Goal: Task Accomplishment & Management: Complete application form

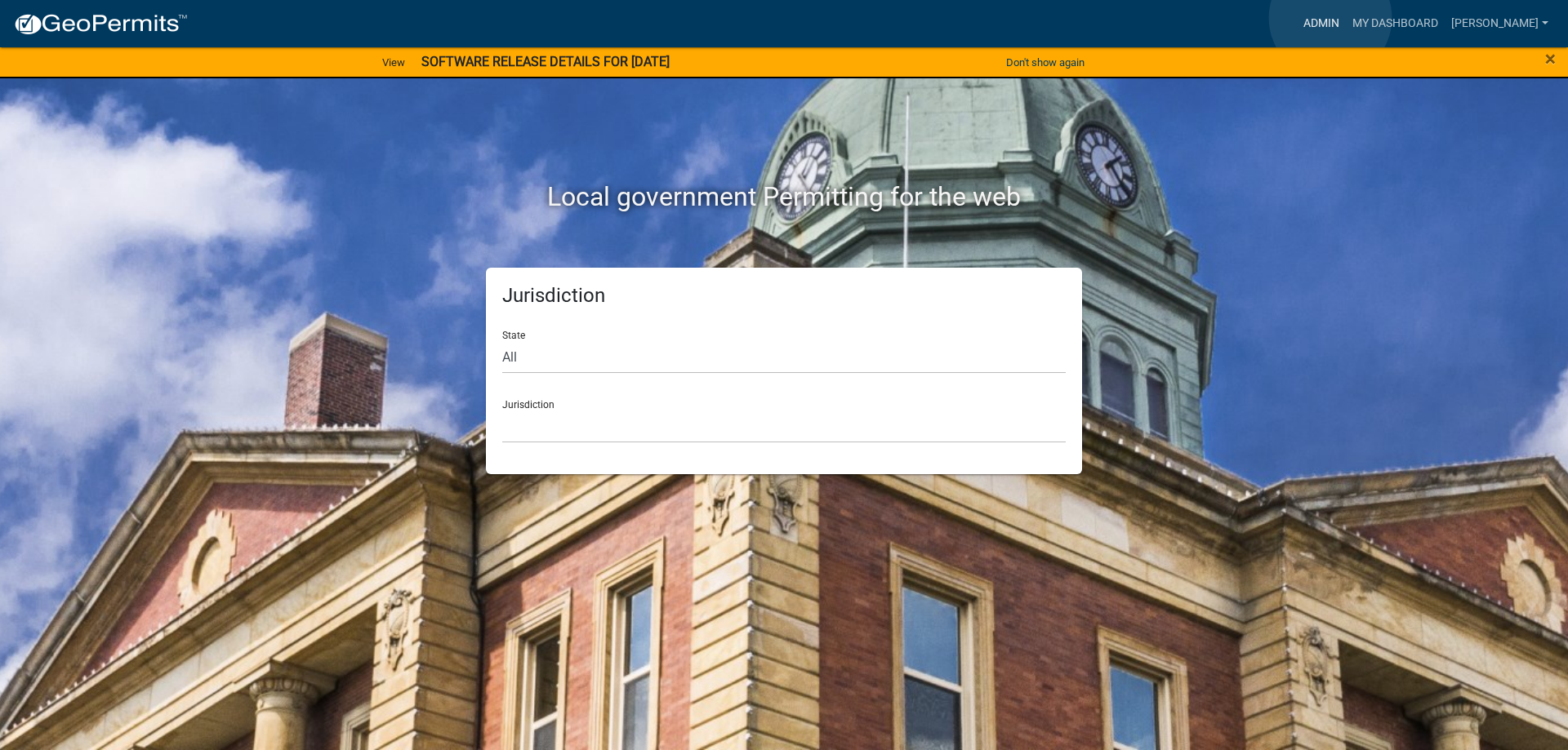
click at [1331, 18] on link "Admin" at bounding box center [1321, 24] width 49 height 31
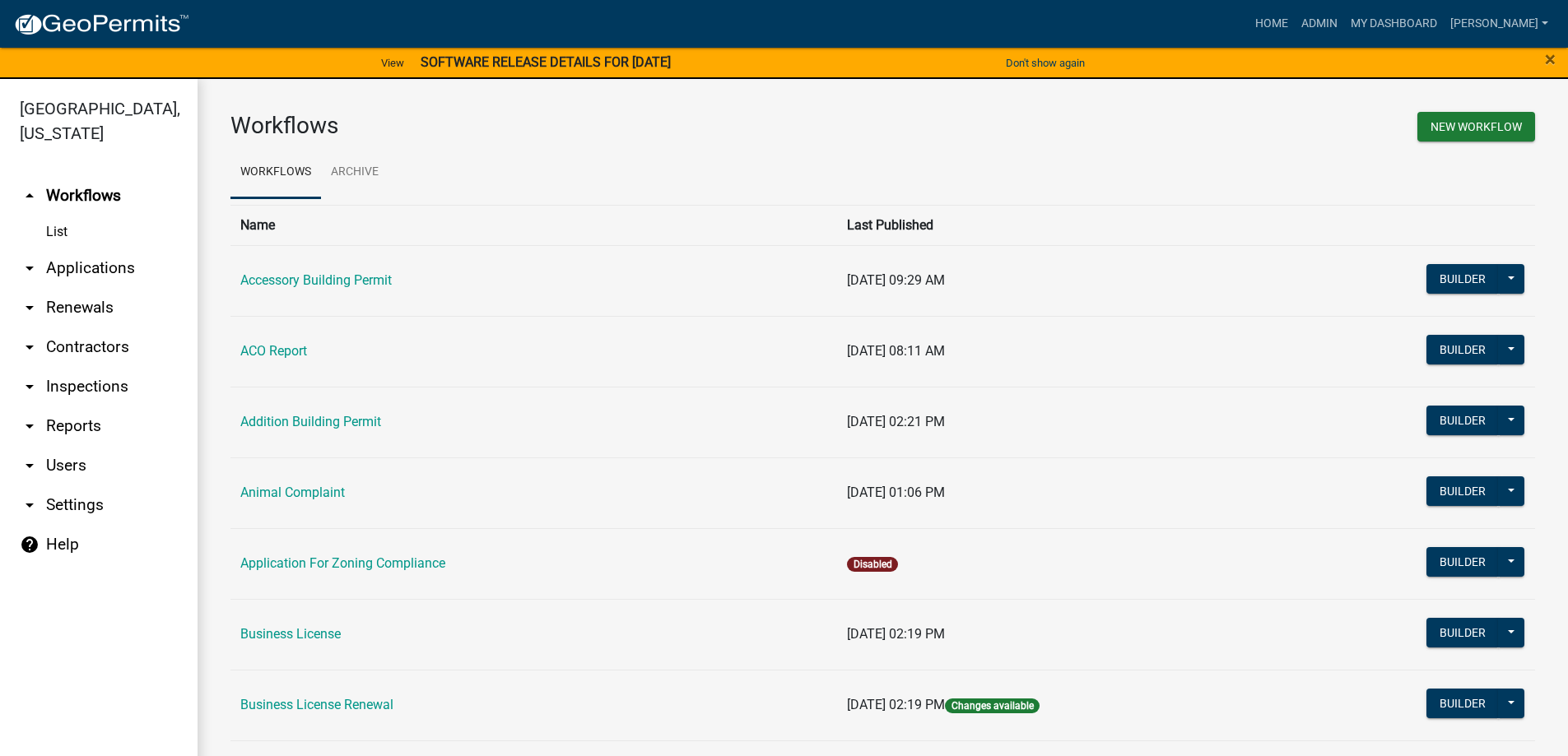
click at [112, 267] on link "arrow_drop_down Applications" at bounding box center [99, 268] width 198 height 39
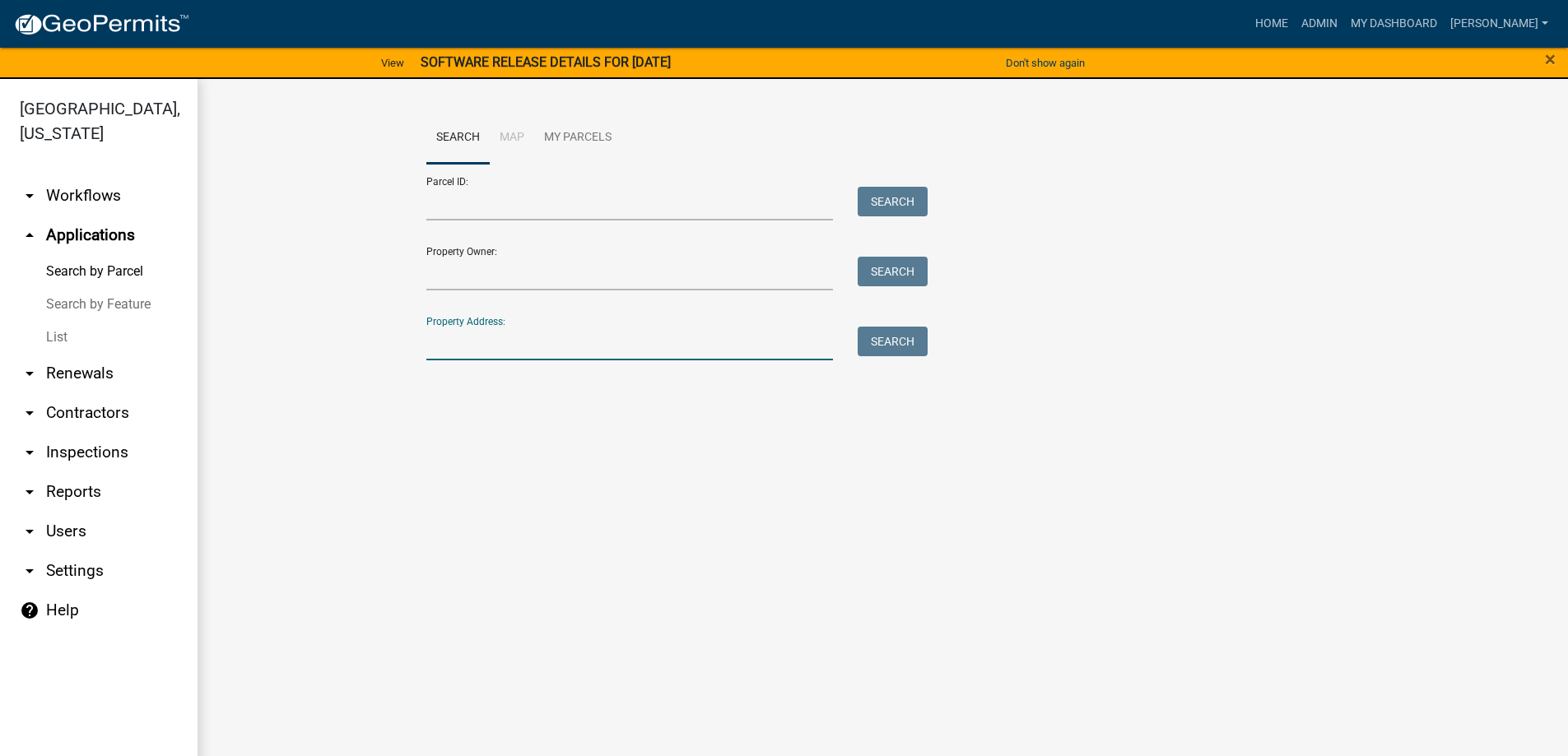
click at [537, 344] on input "Property Address:" at bounding box center [630, 343] width 407 height 34
click at [869, 339] on button "Search" at bounding box center [893, 341] width 70 height 30
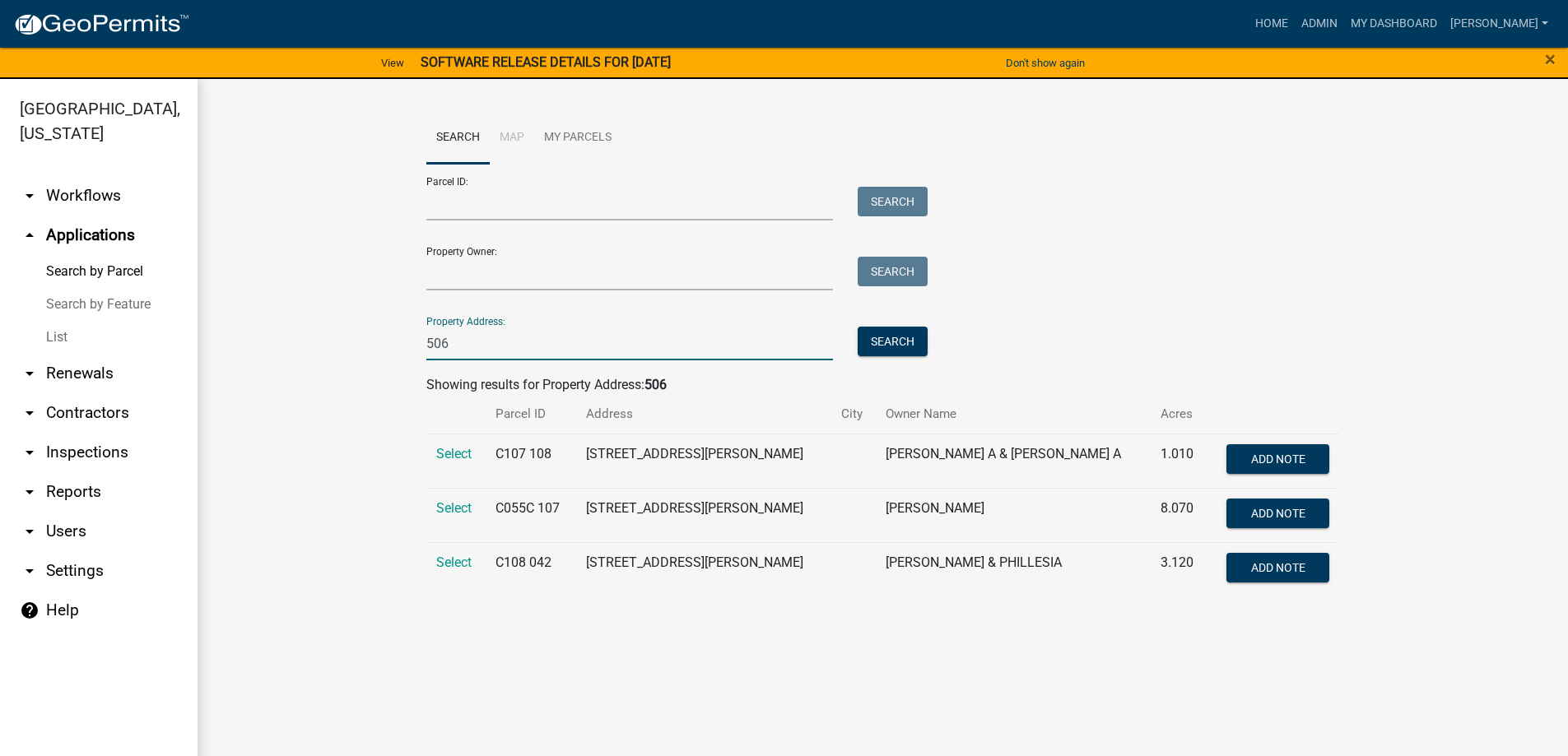
drag, startPoint x: 470, startPoint y: 345, endPoint x: 403, endPoint y: 339, distance: 67.3
click at [403, 339] on wm-workflow-application-search-view "Search Map My Parcels Parcel ID: Search Property Owner: Search Property Address…" at bounding box center [883, 361] width 1305 height 498
type input "[STREET_ADDRESS][DEMOGRAPHIC_DATA]"
click at [903, 347] on button "Search" at bounding box center [893, 341] width 70 height 30
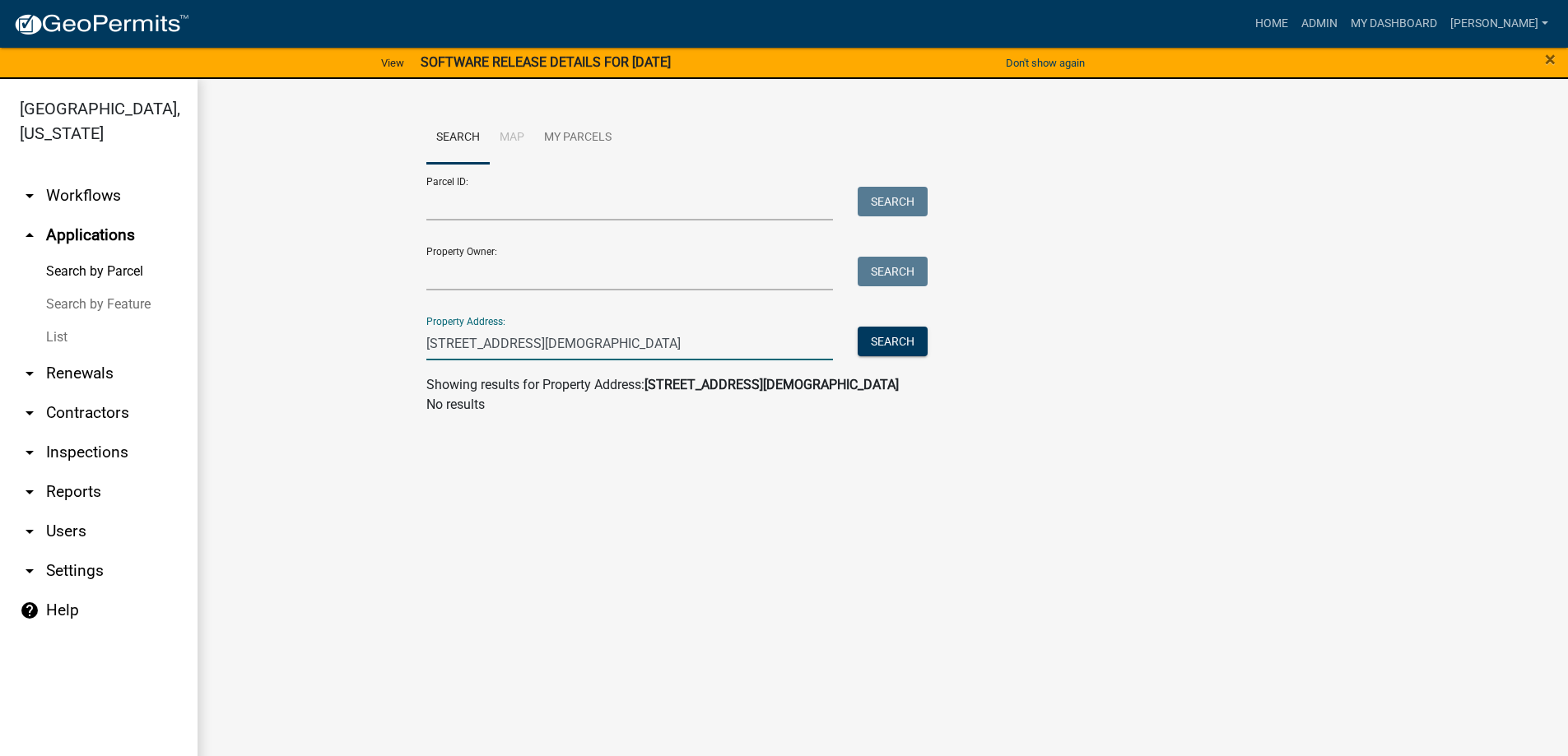
drag, startPoint x: 594, startPoint y: 345, endPoint x: 372, endPoint y: 359, distance: 222.4
click at [372, 359] on wm-workflow-application-search-view "Search Map My Parcels Parcel ID: Search Property Owner: Search Property Address…" at bounding box center [883, 270] width 1305 height 316
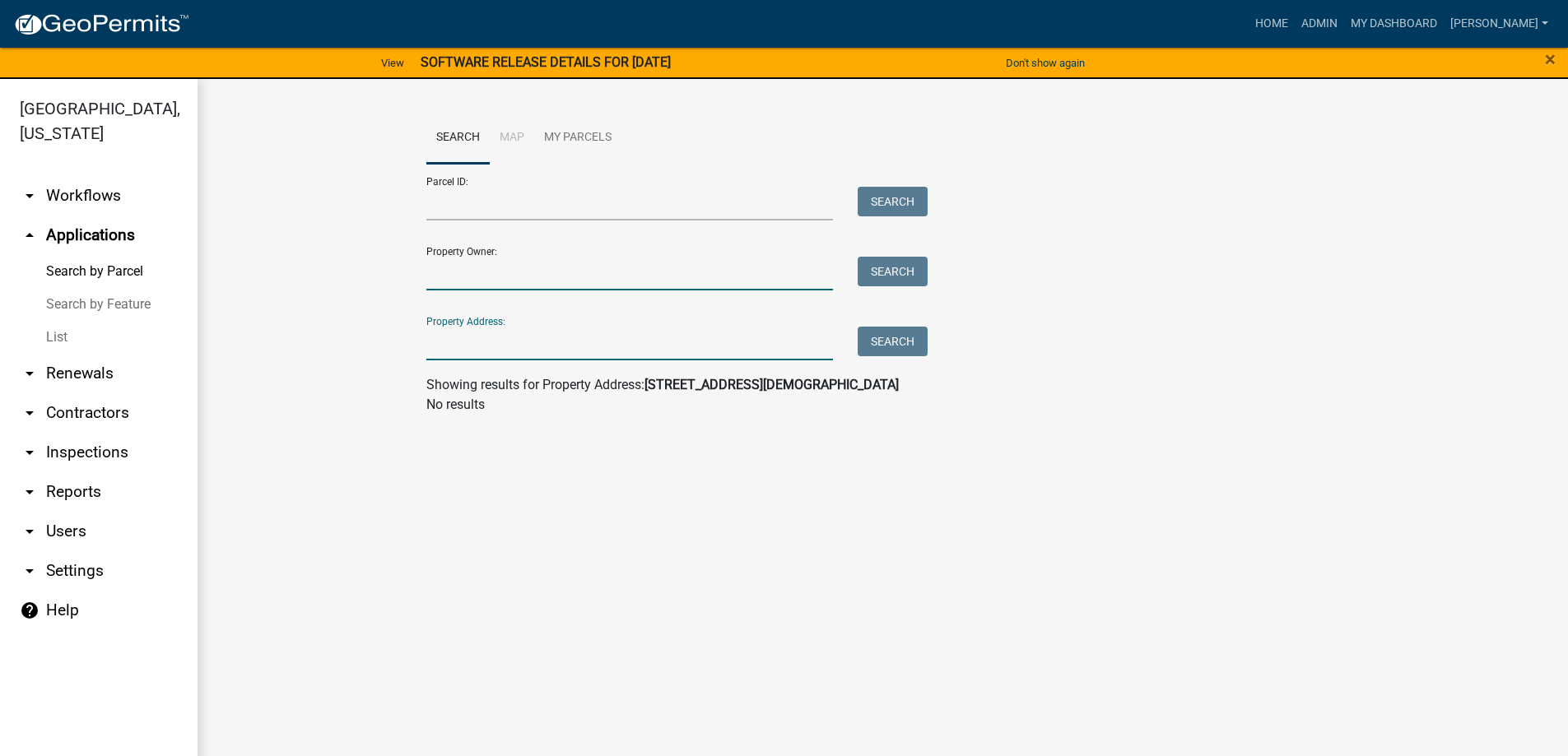
click at [501, 269] on input "Property Owner:" at bounding box center [630, 273] width 407 height 34
type input "[PERSON_NAME]"
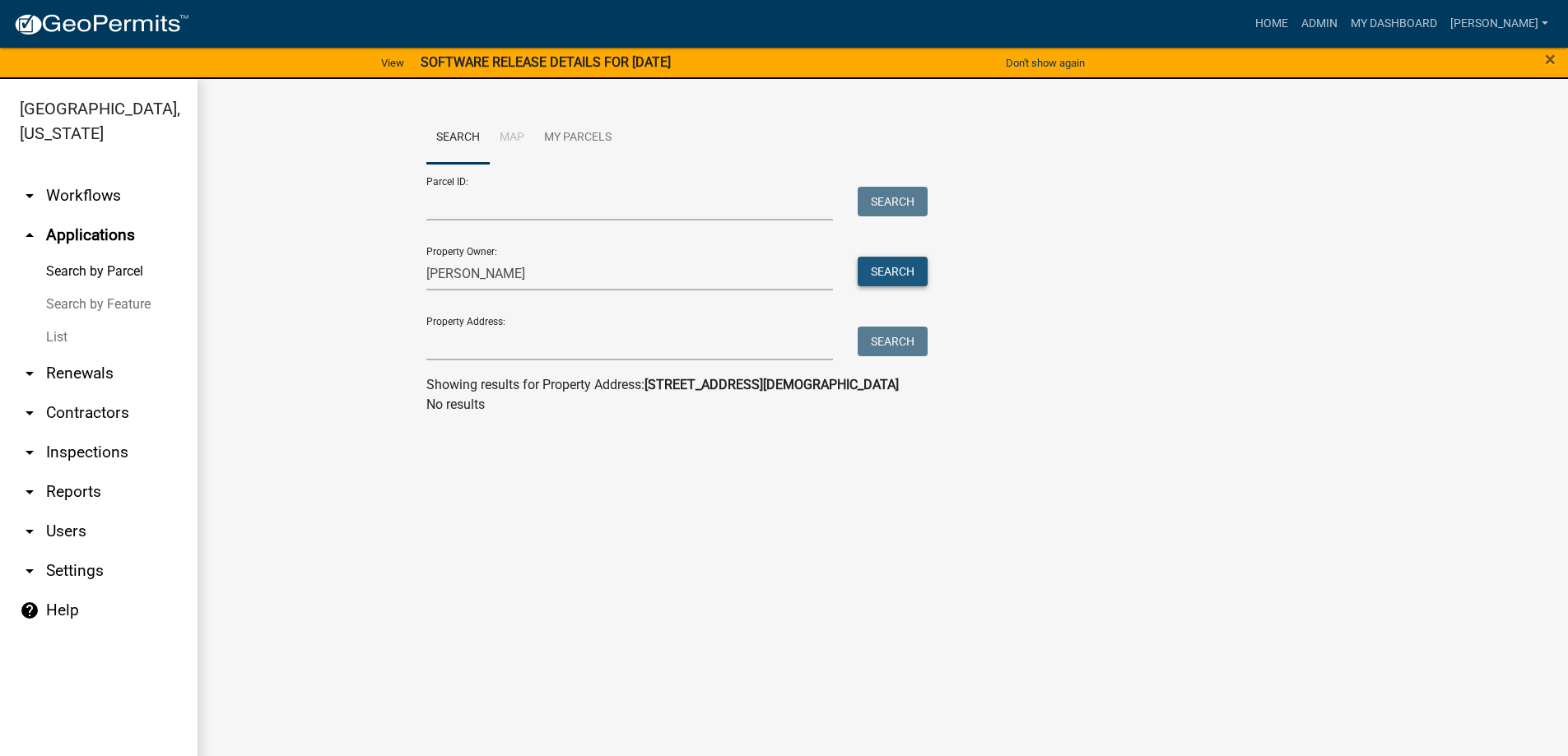
click at [892, 268] on button "Search" at bounding box center [893, 271] width 70 height 30
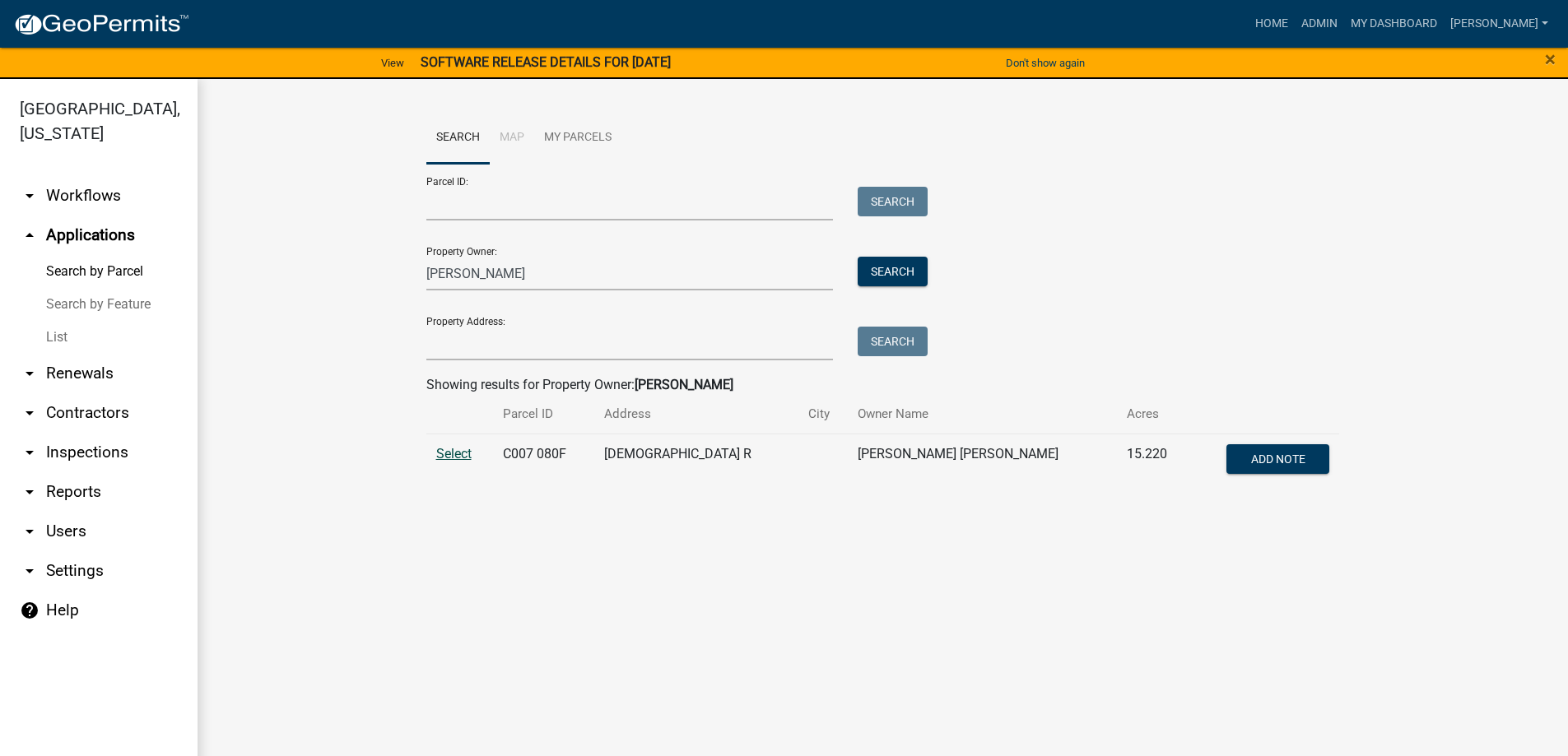
click at [460, 452] on span "Select" at bounding box center [453, 453] width 36 height 15
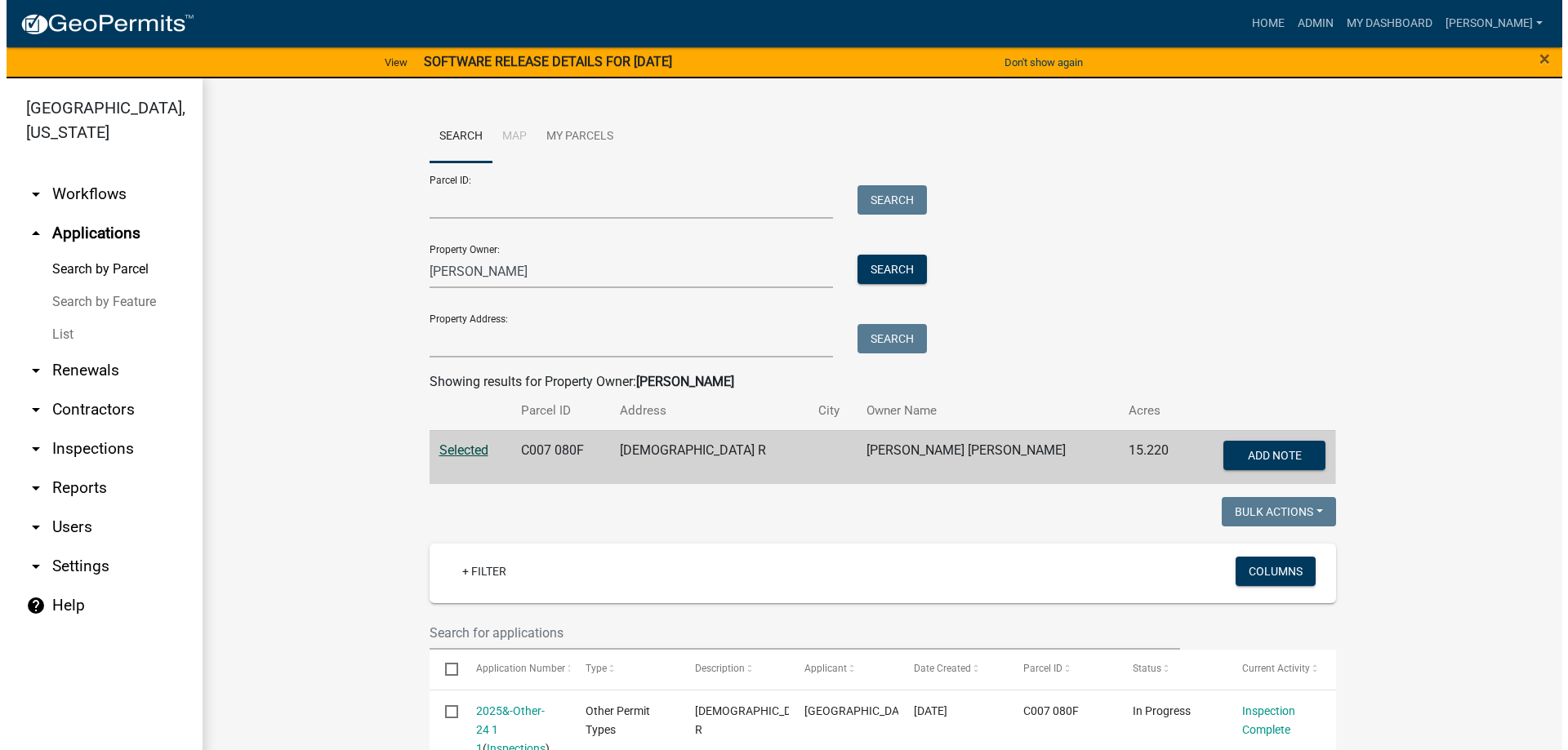
scroll to position [163, 0]
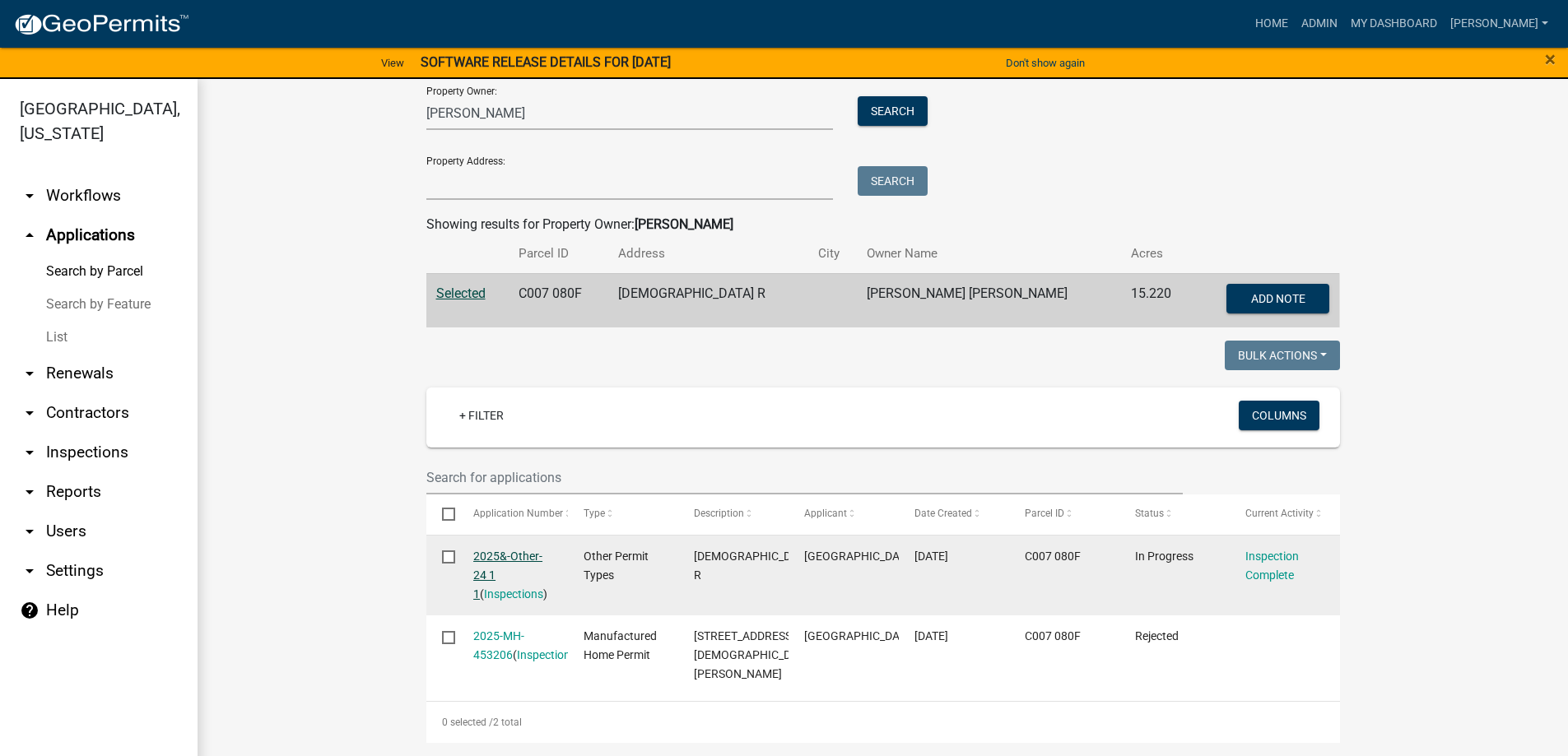
click at [503, 553] on link "2025&-Other-24 1 1" at bounding box center [508, 574] width 69 height 51
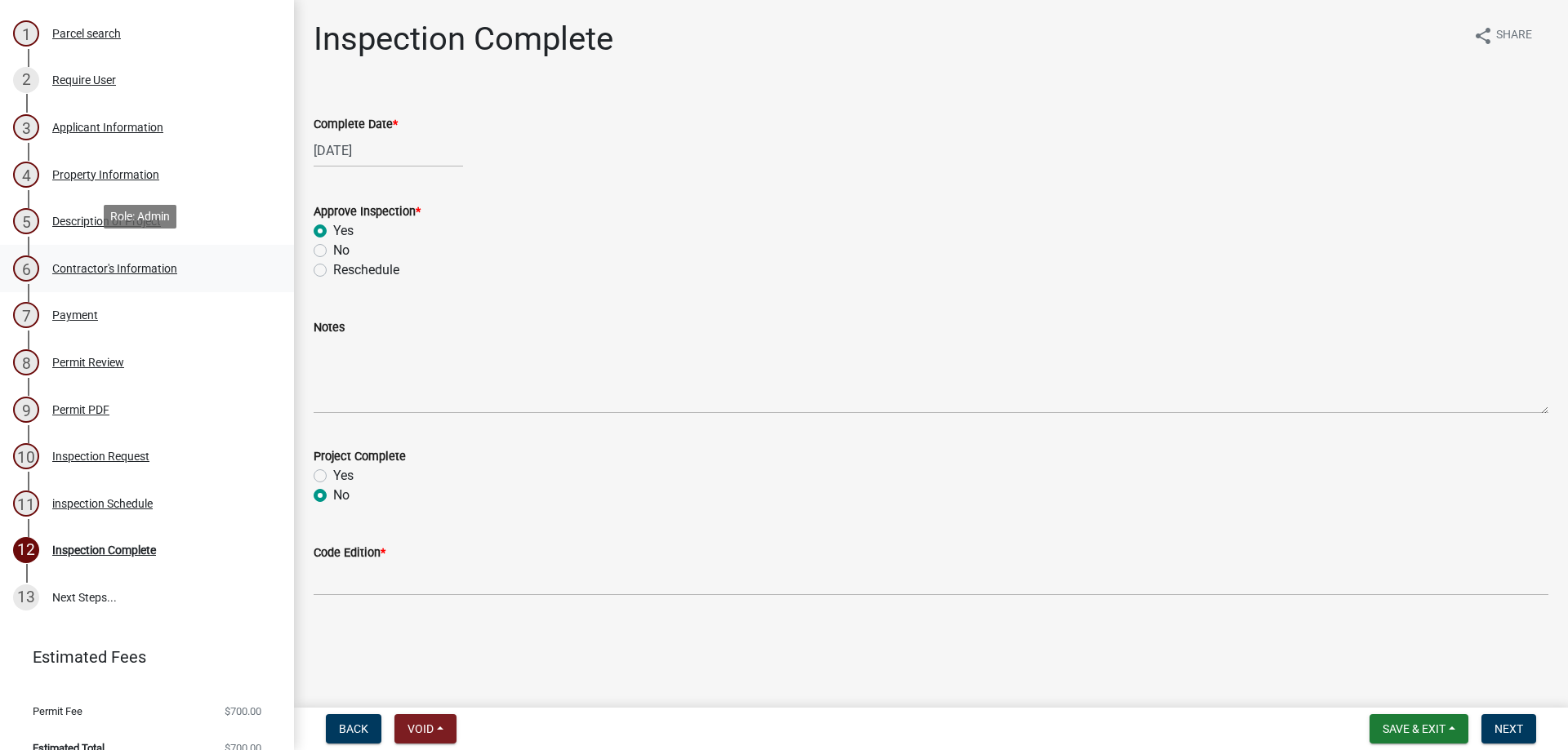
scroll to position [245, 0]
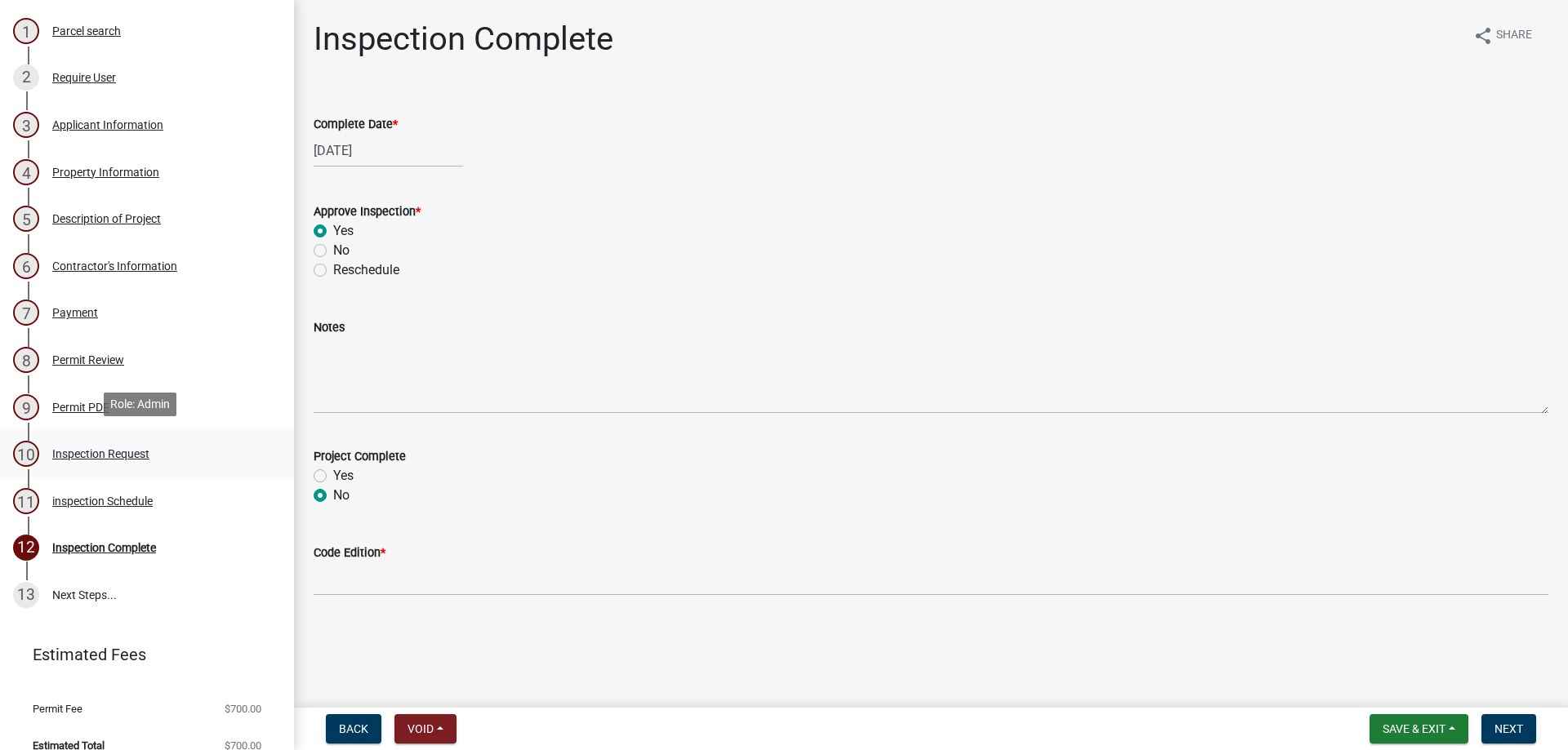
click at [95, 451] on div "Inspection Request" at bounding box center [101, 454] width 97 height 11
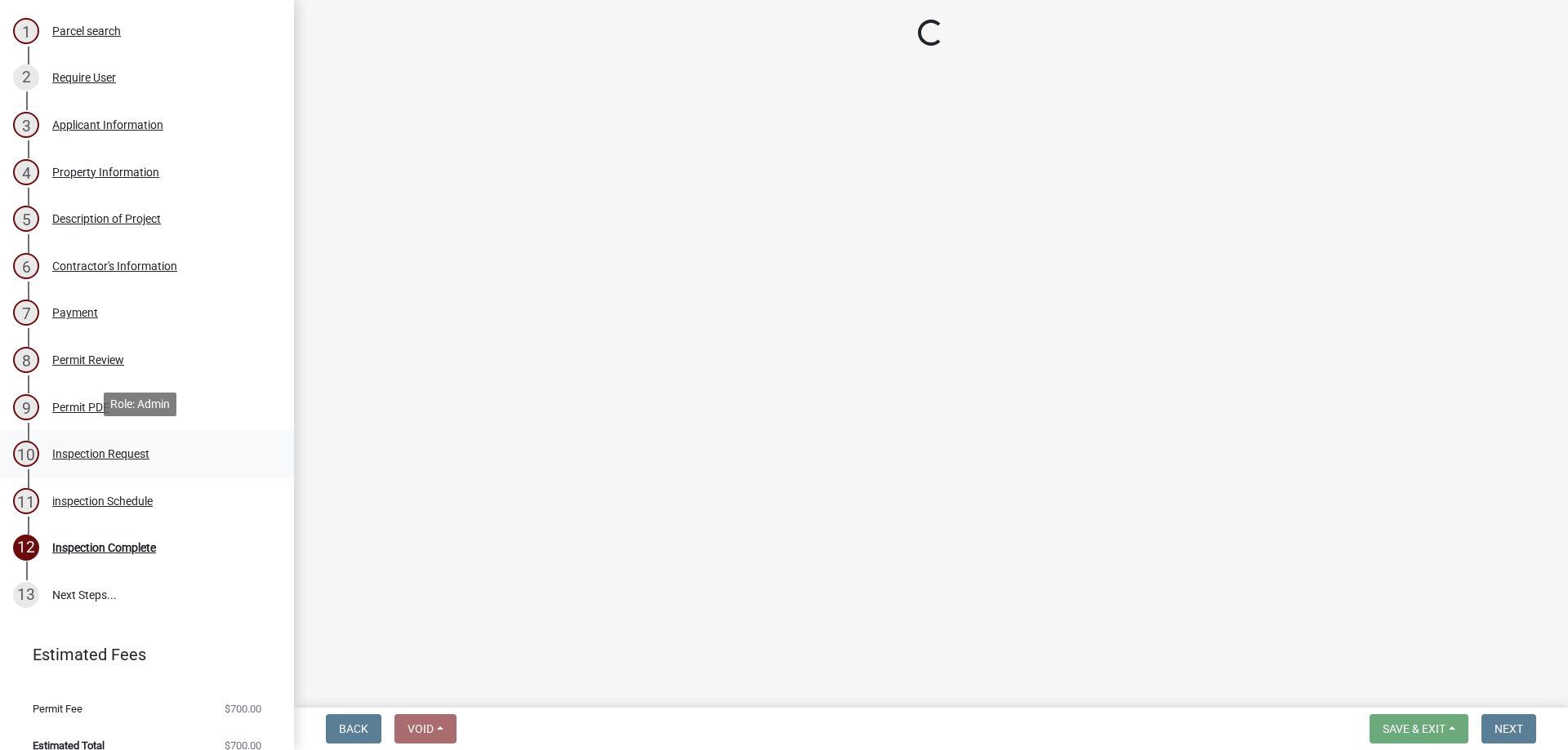
select select "7d7f0b53-1f2a-4b4a-adf4-9bf4216f4314"
select select "7ebcaed7-d314-40e2-963d-0d4a95c1f3b8"
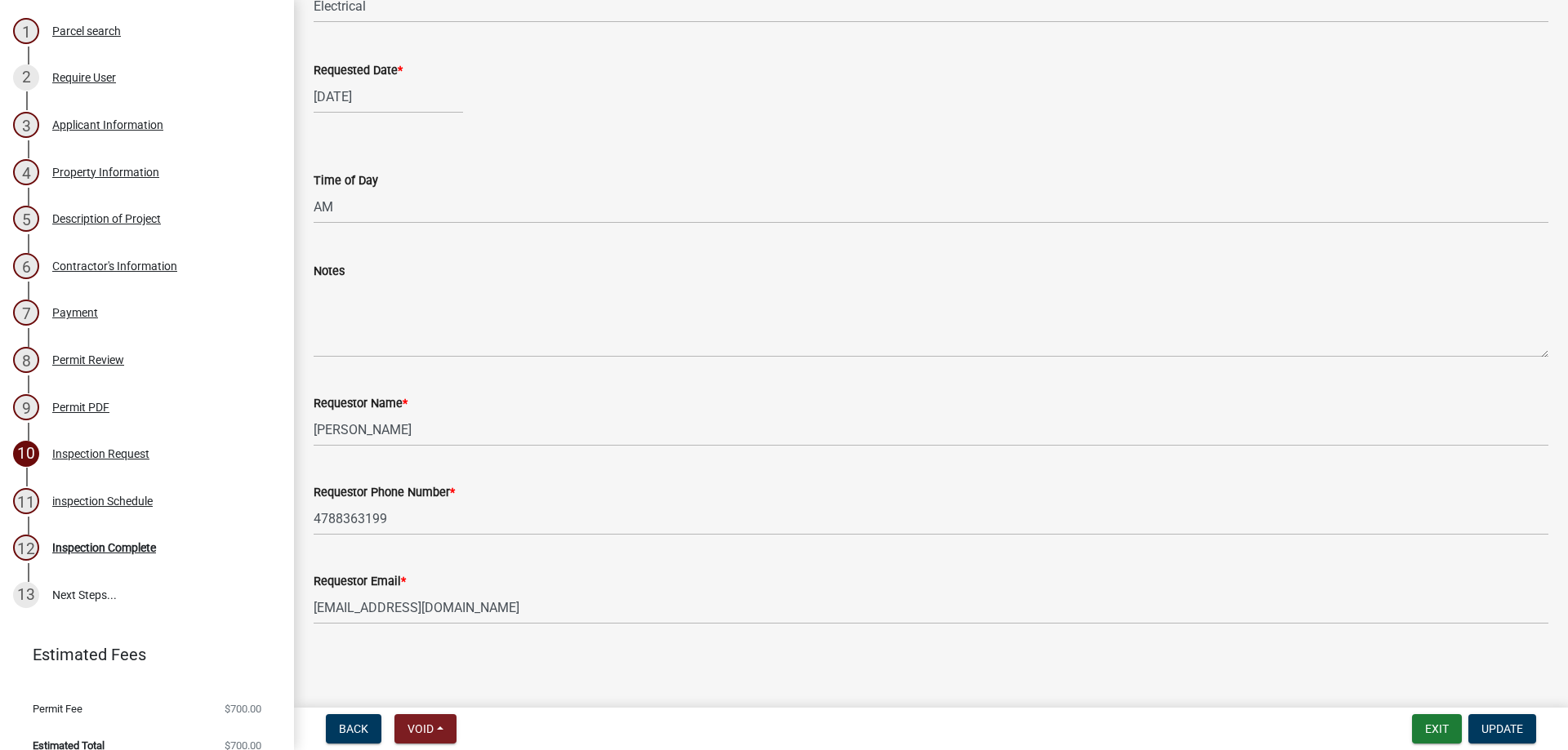
scroll to position [1, 0]
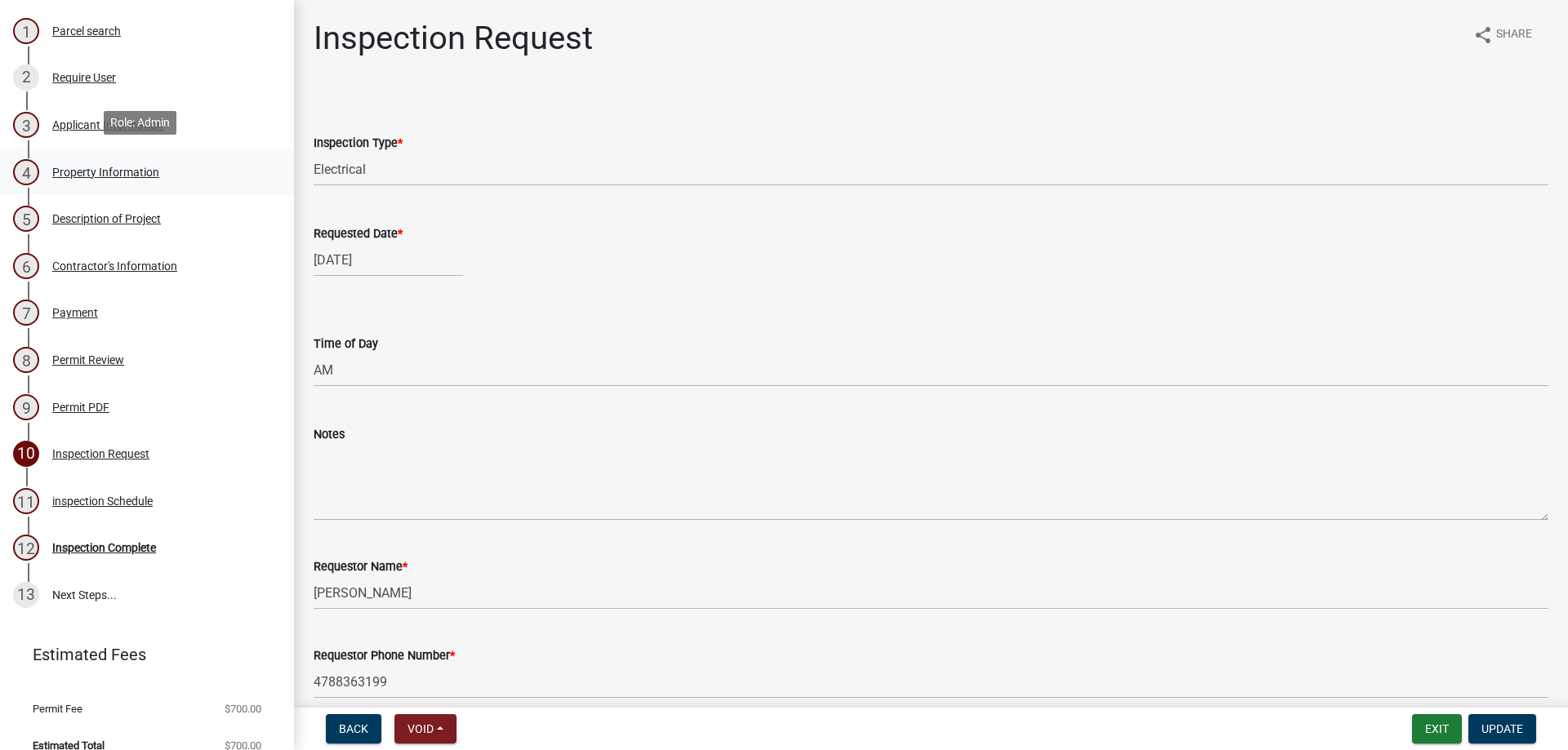
click at [123, 168] on div "Property Information" at bounding box center [106, 172] width 107 height 11
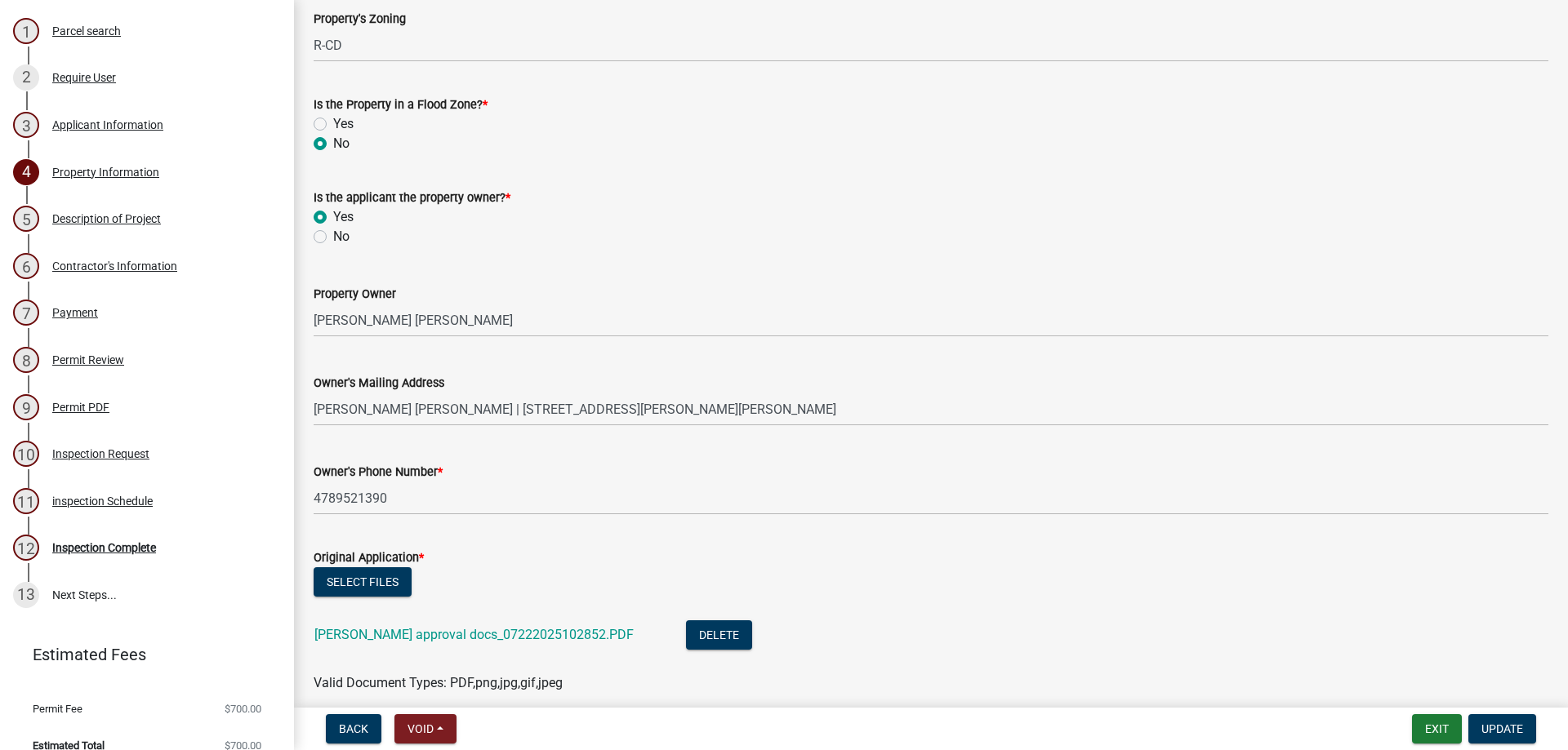
scroll to position [327, 0]
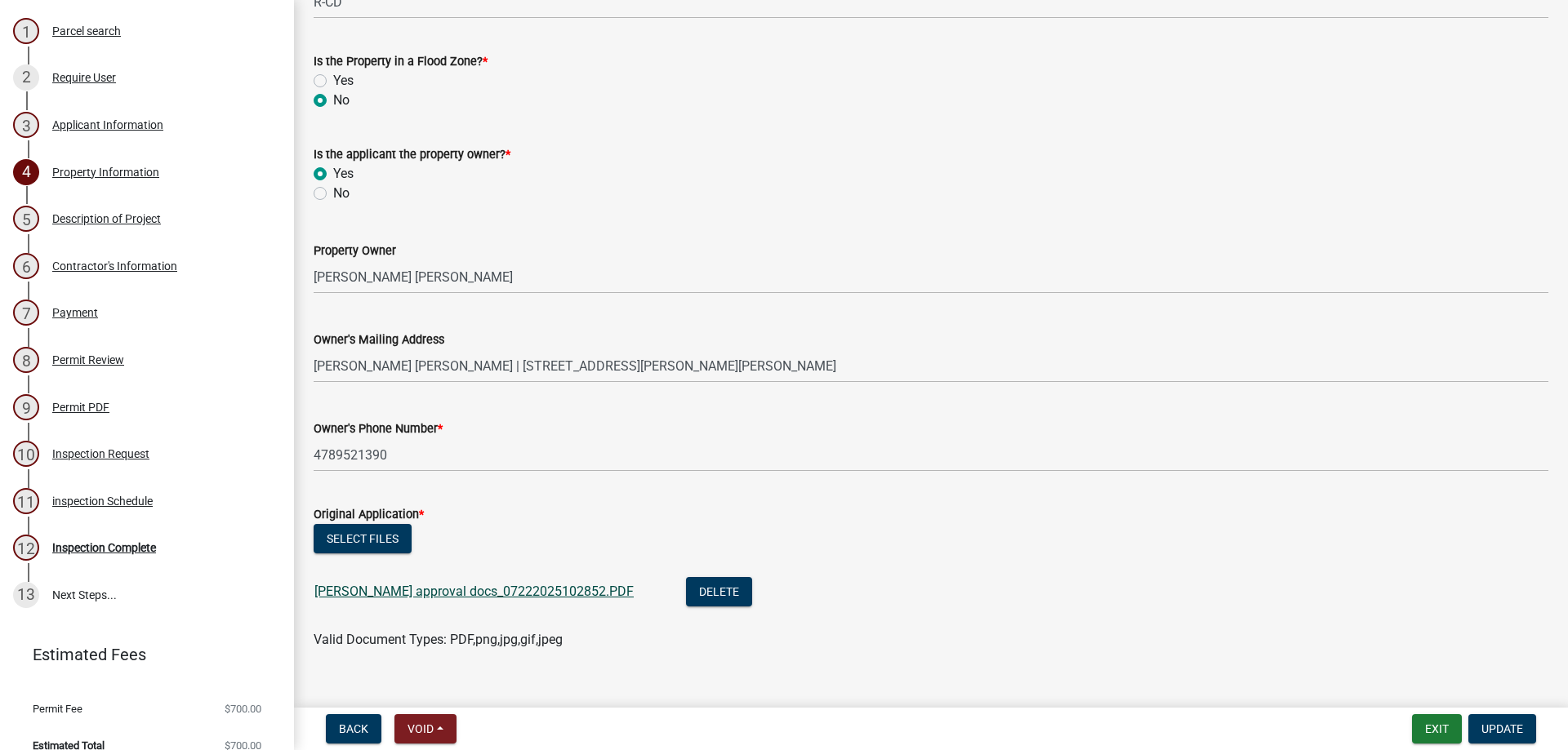
click at [412, 595] on link "[PERSON_NAME] approval docs_07222025102852.PDF" at bounding box center [474, 592] width 319 height 15
click at [83, 267] on div "Contractor's Information" at bounding box center [114, 266] width 125 height 11
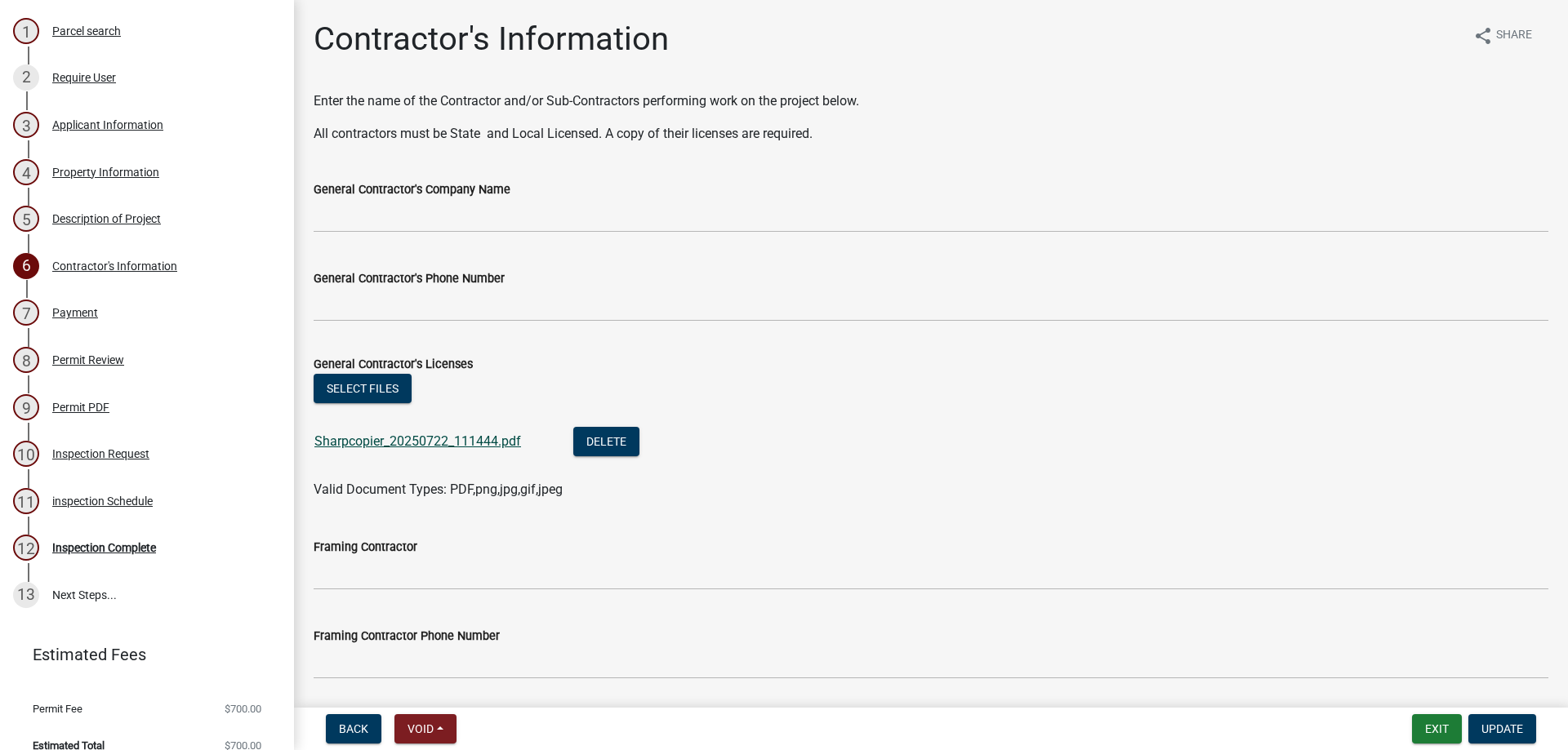
click at [385, 438] on link "Sharpcopier_20250722_111444.pdf" at bounding box center [417, 441] width 207 height 15
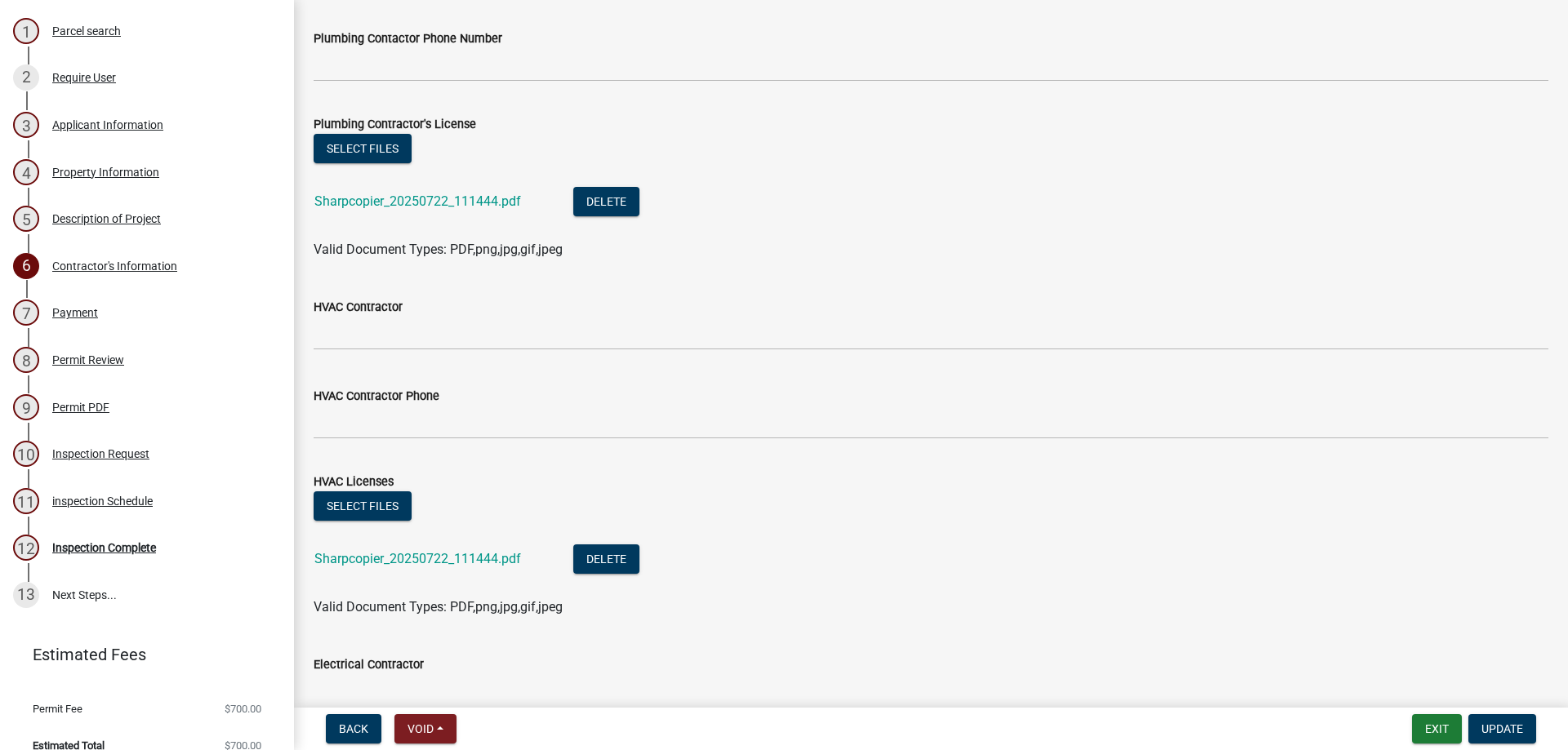
scroll to position [1144, 0]
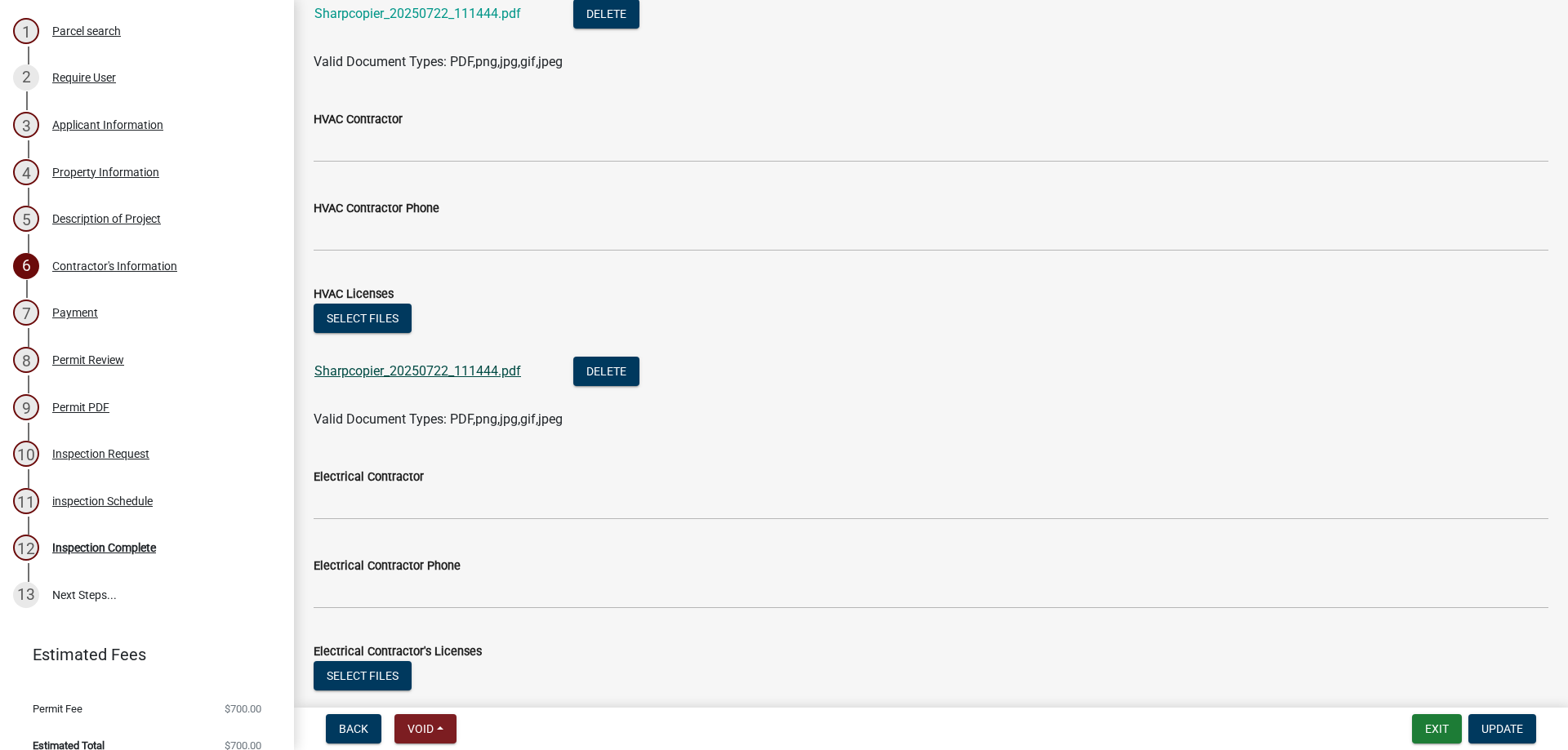
click at [351, 377] on link "Sharpcopier_20250722_111444.pdf" at bounding box center [417, 371] width 207 height 15
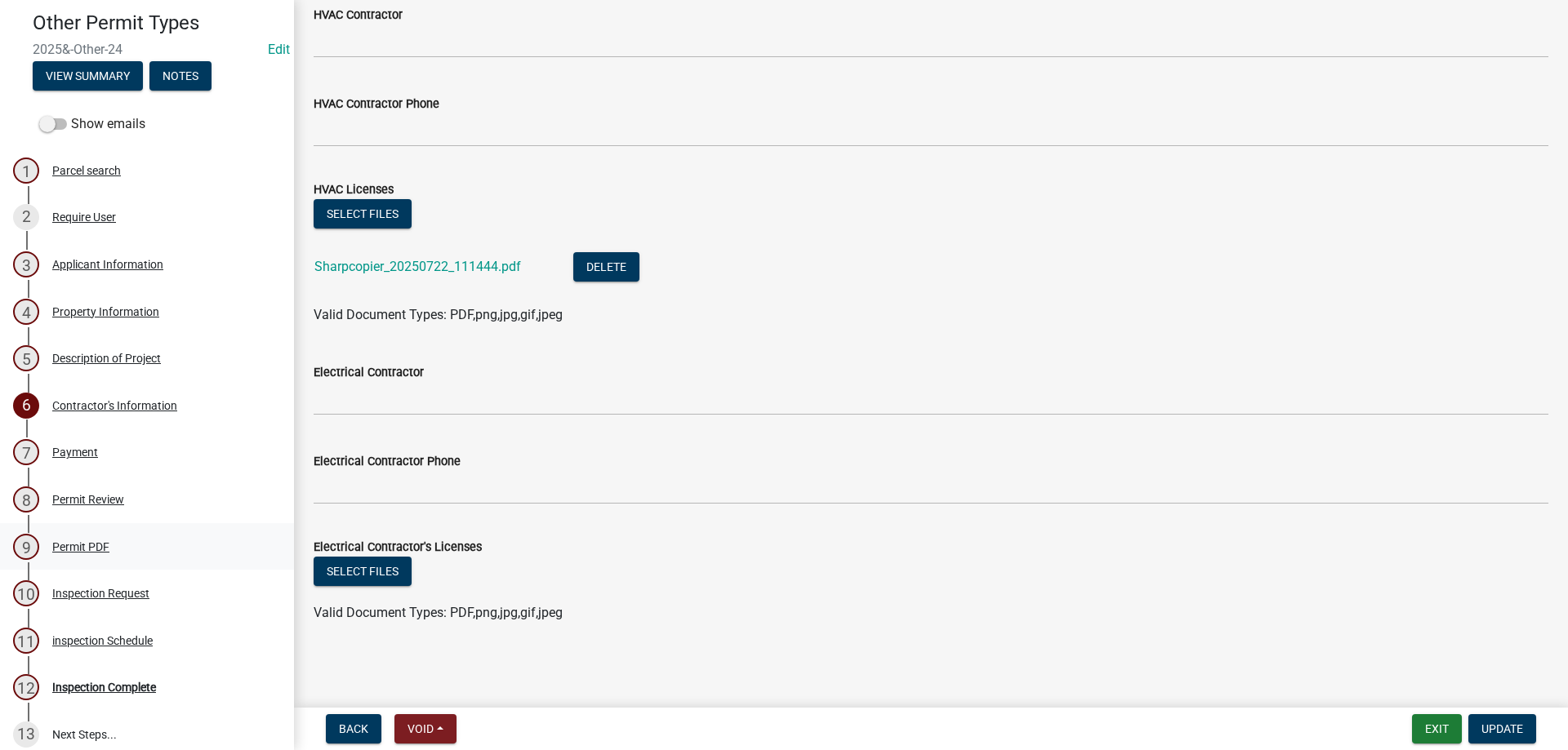
scroll to position [16, 0]
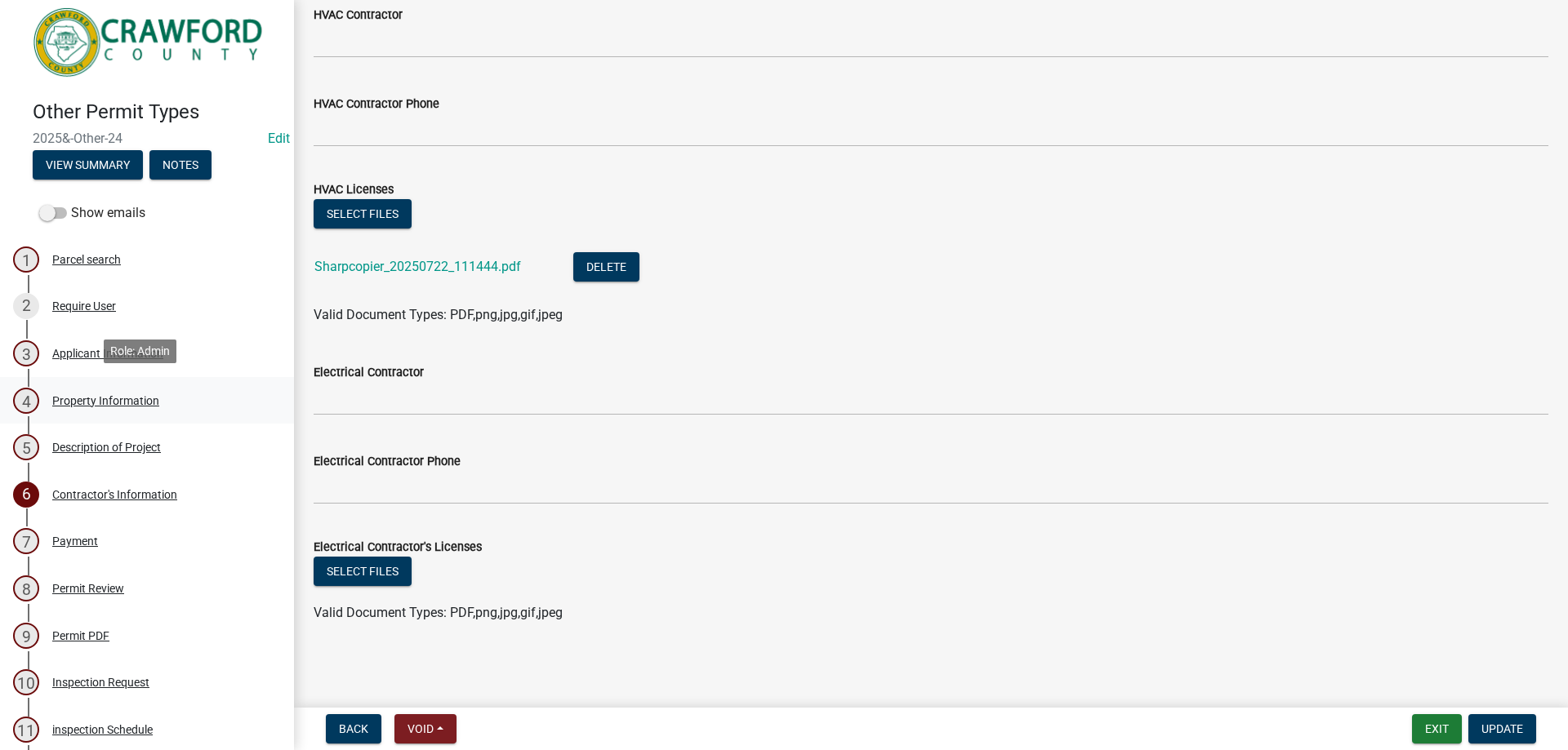
click at [117, 395] on div "Property Information" at bounding box center [106, 401] width 107 height 11
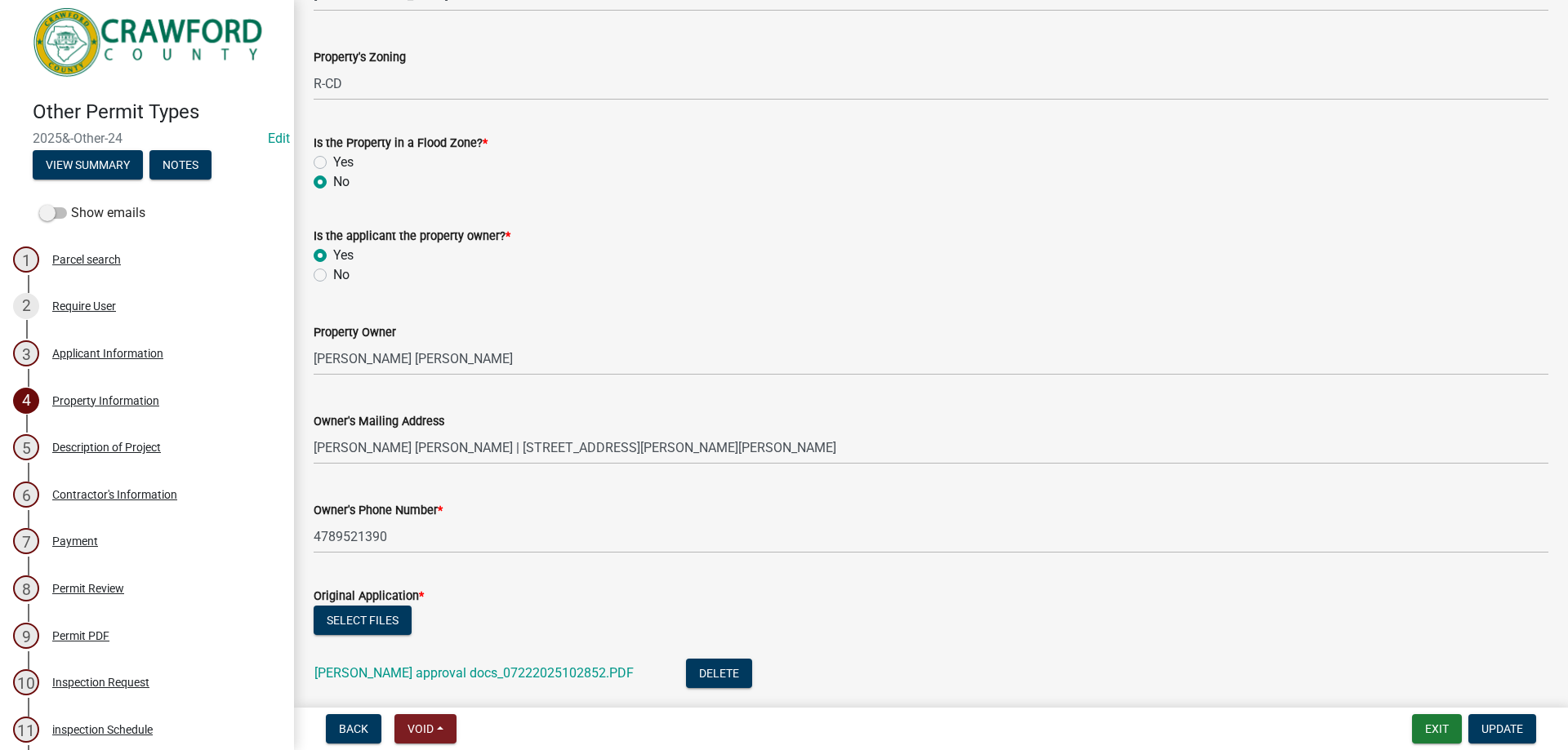
scroll to position [354, 0]
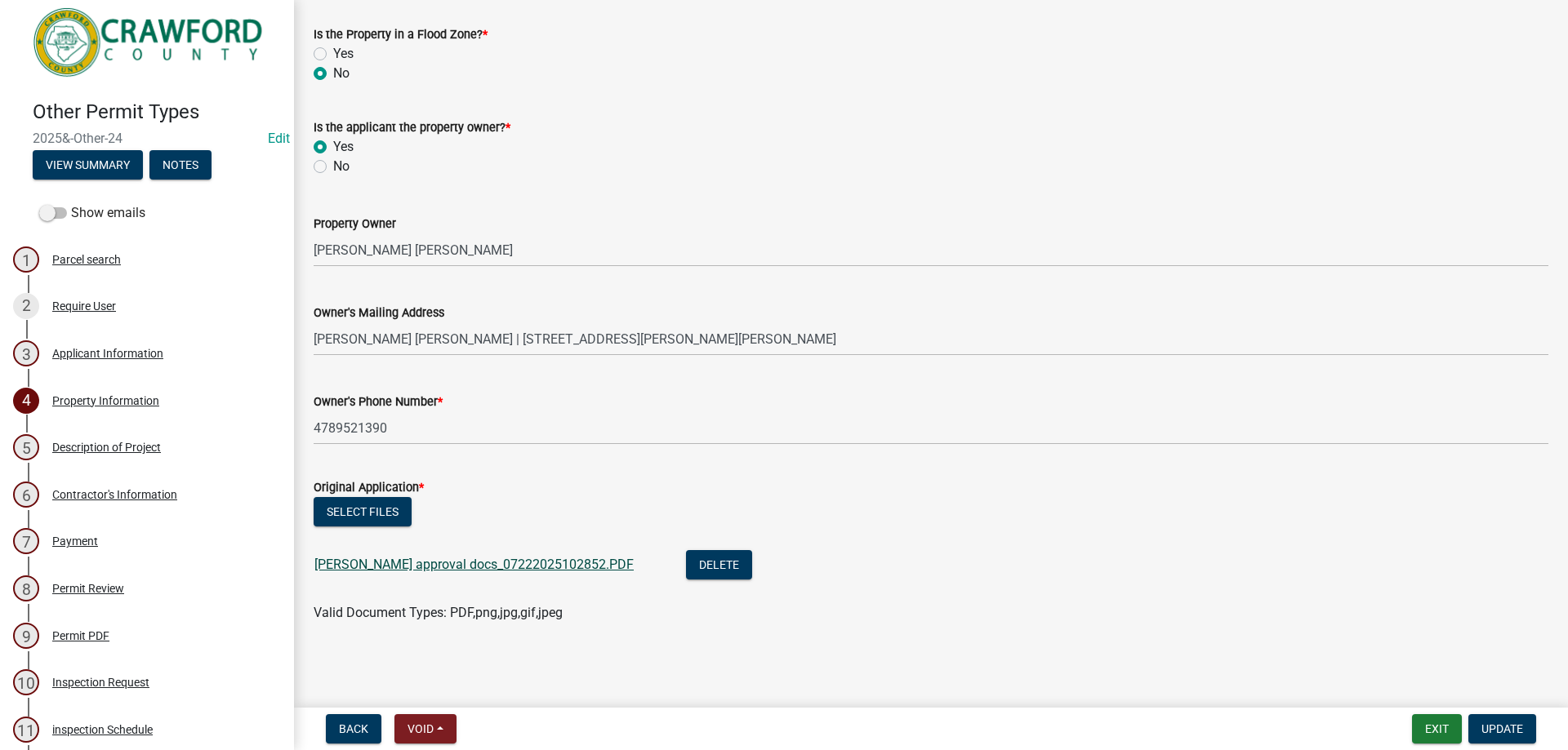
click at [427, 567] on link "[PERSON_NAME] approval docs_07222025102852.PDF" at bounding box center [474, 564] width 319 height 15
click at [119, 352] on div "Applicant Information" at bounding box center [108, 354] width 112 height 11
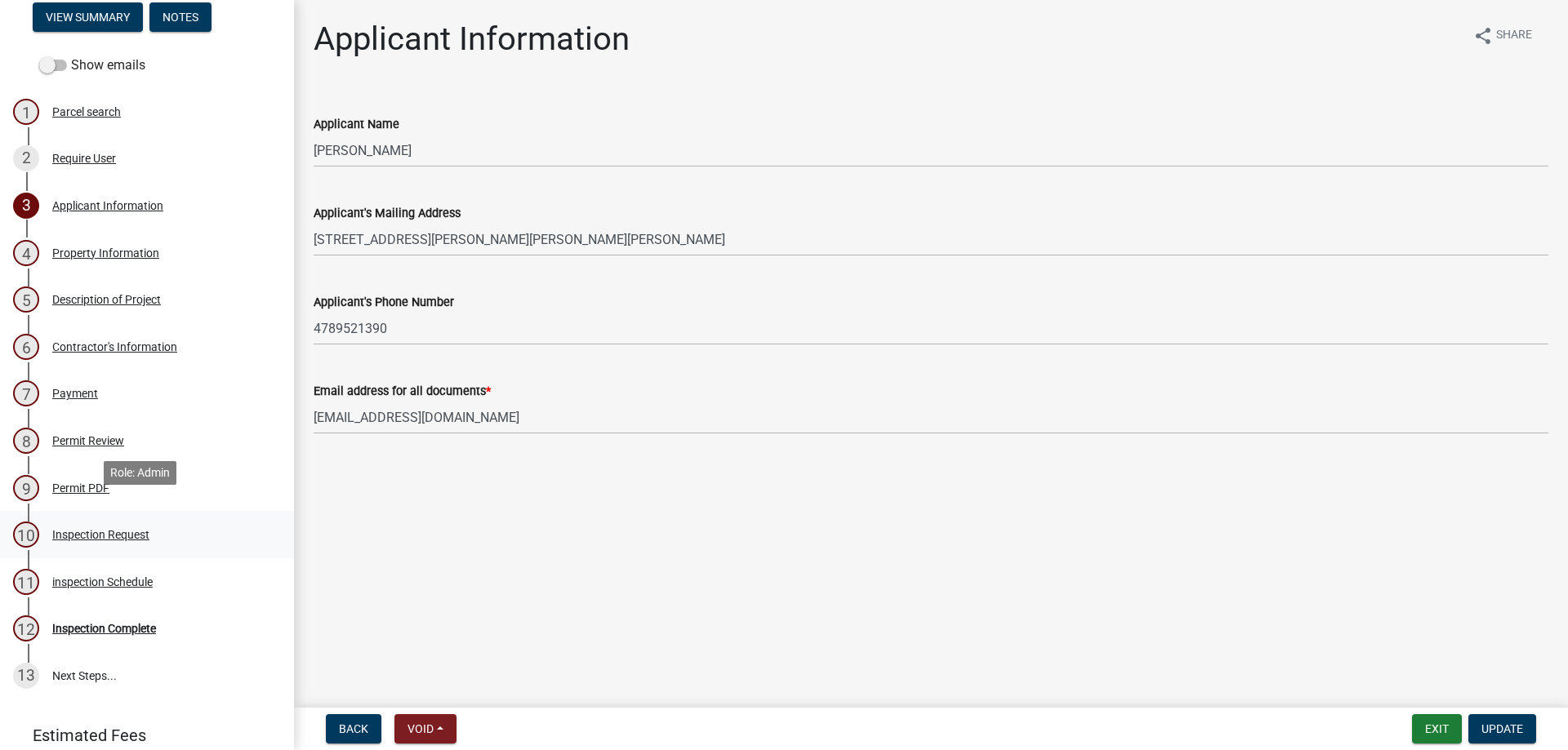
scroll to position [261, 0]
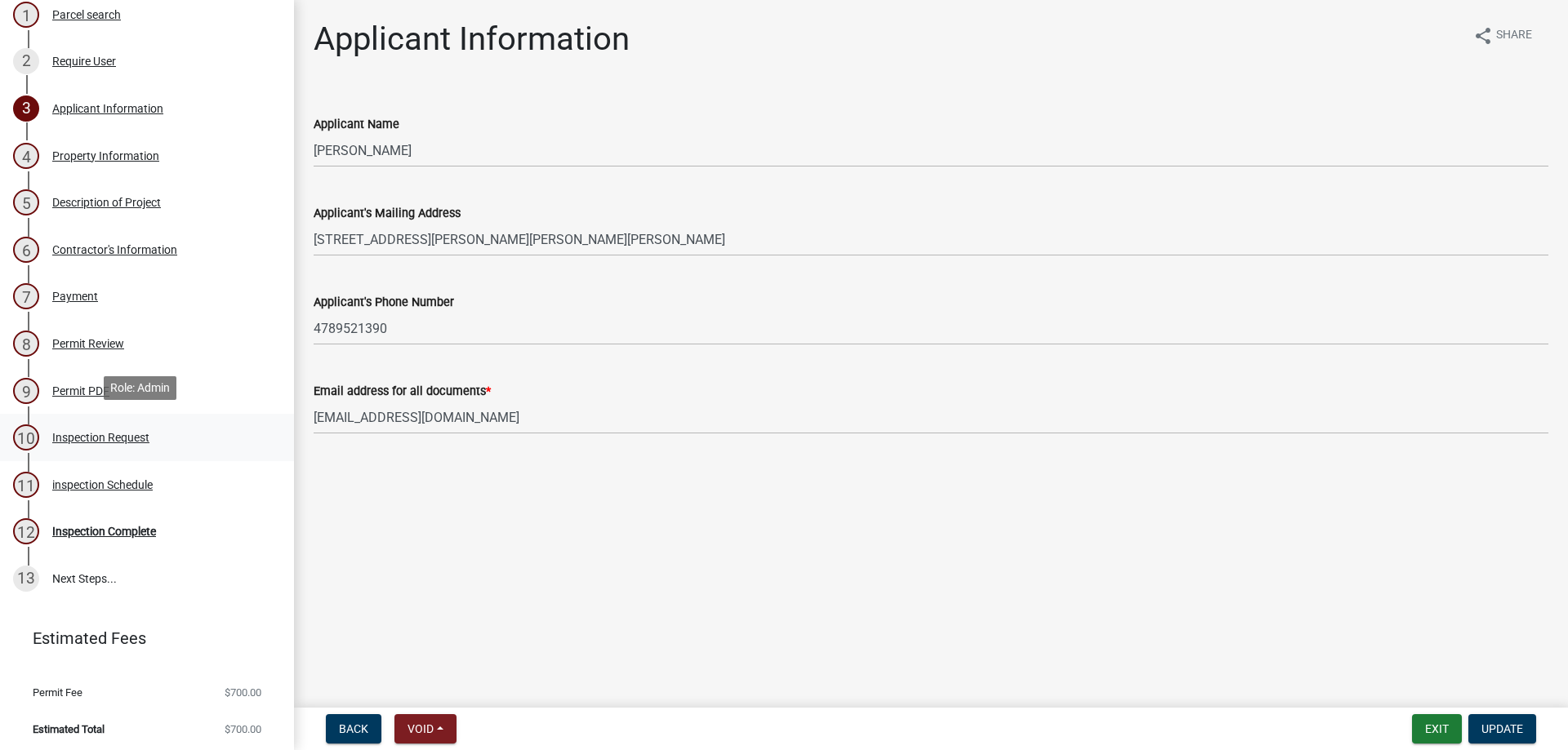
click at [104, 435] on div "Inspection Request" at bounding box center [101, 437] width 97 height 11
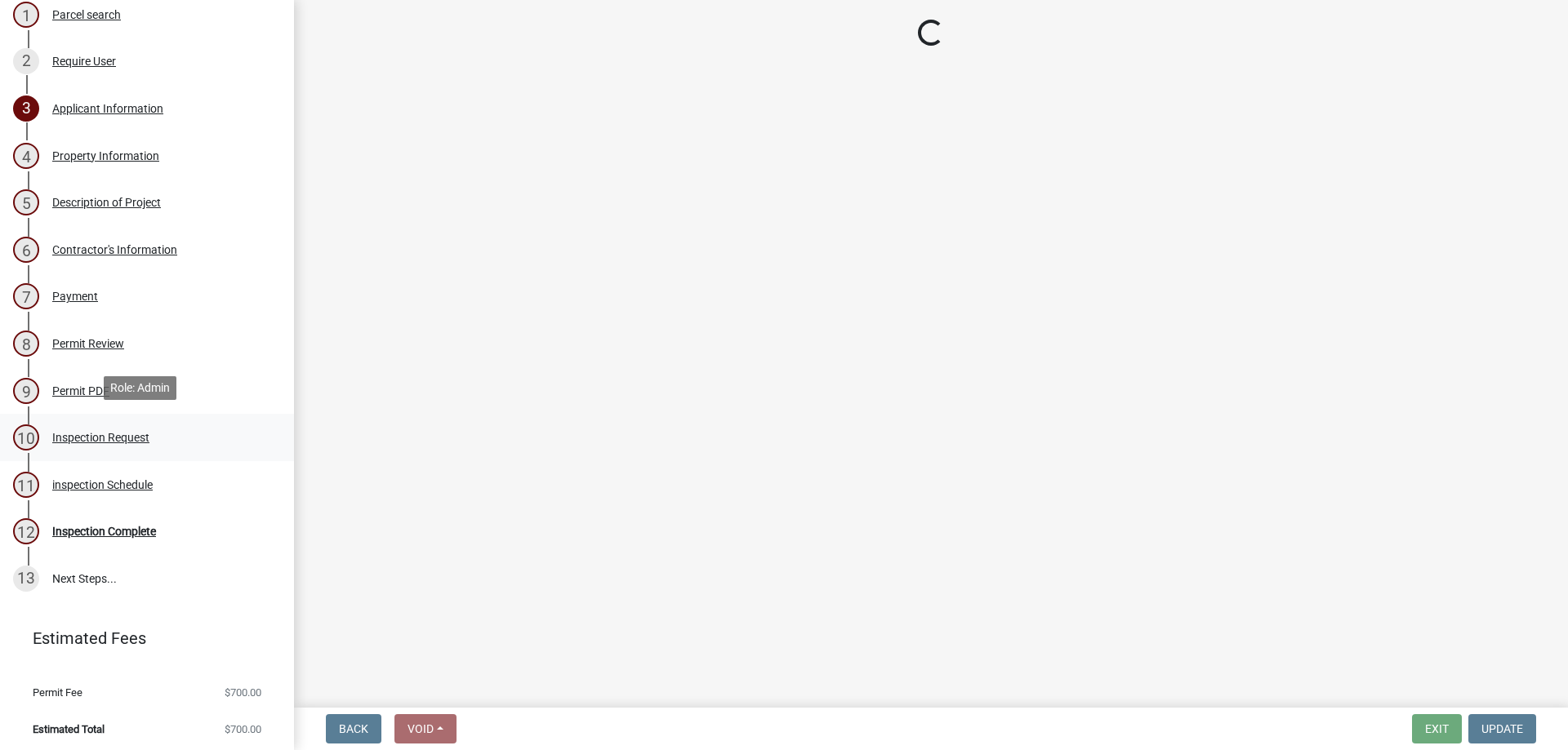
select select "7d7f0b53-1f2a-4b4a-adf4-9bf4216f4314"
select select "7ebcaed7-d314-40e2-963d-0d4a95c1f3b8"
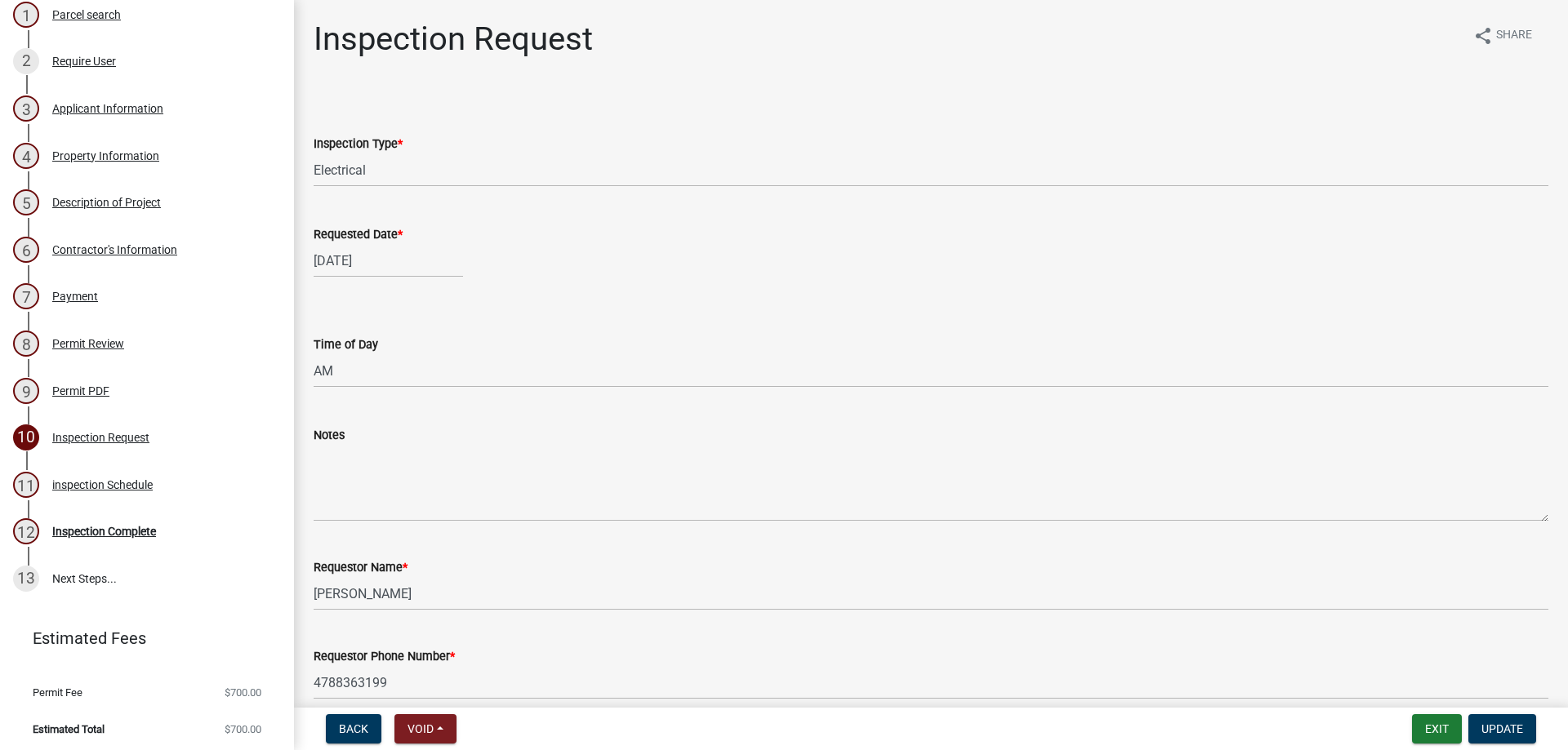
select select "9"
select select "2025"
click at [419, 265] on div "[DATE] Jan Feb Mar Apr May Jun [DATE] Aug Sep Oct Nov [DATE] 1526 1527 1528 152…" at bounding box center [388, 260] width 150 height 33
click at [390, 171] on select "Select Item... Electrical HVAC Plumbing Framing Other" at bounding box center [930, 170] width 1234 height 33
click at [314, 153] on select "Select Item... Electrical HVAC Plumbing Framing Other" at bounding box center [930, 170] width 1234 height 33
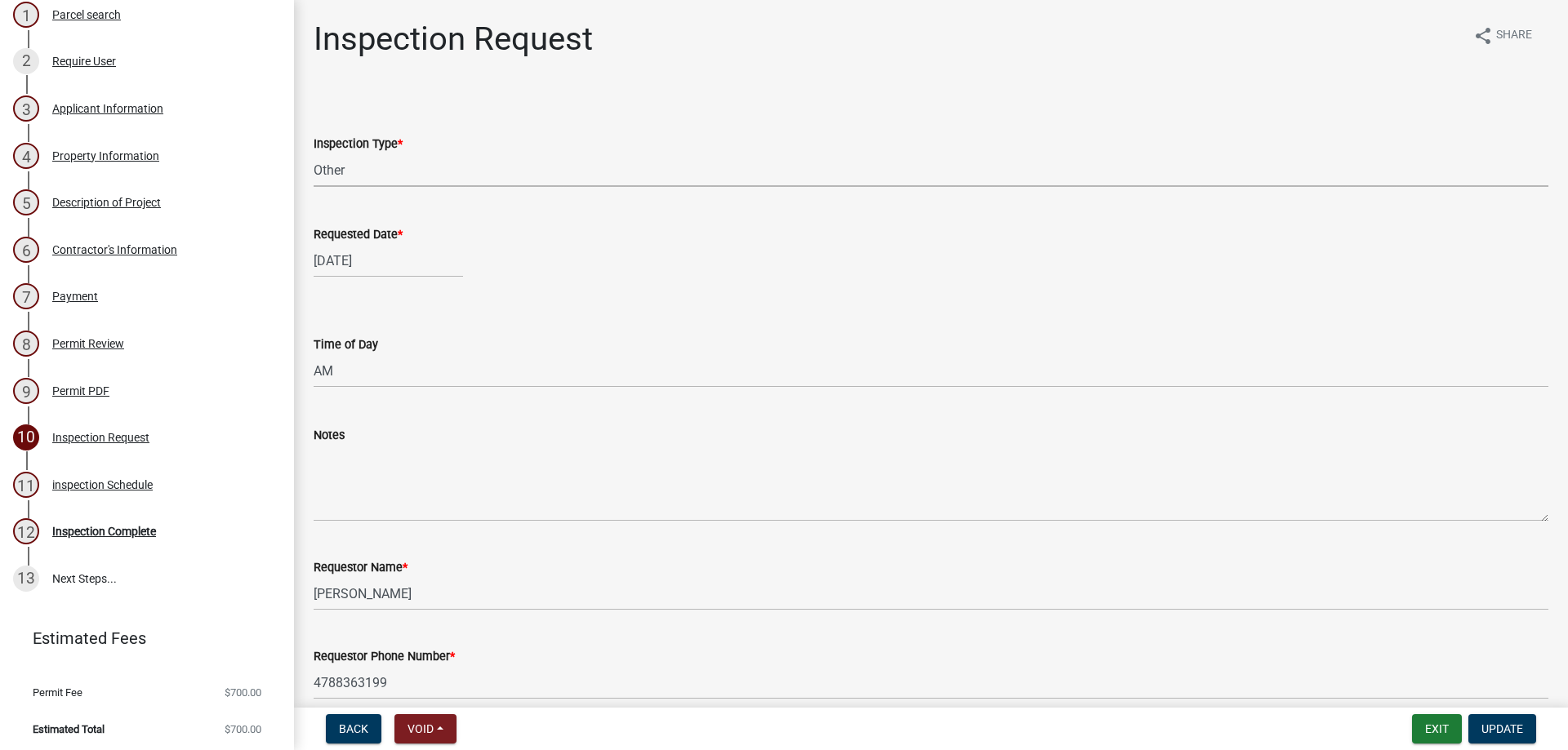
select select "118be9f9-34f7-44a6-9981-33251fc0e724"
select select "9"
select select "2025"
click at [385, 265] on div "[DATE] Jan Feb Mar Apr May Jun [DATE] Aug Sep Oct Nov [DATE] 1526 1527 1528 152…" at bounding box center [388, 260] width 150 height 33
click at [437, 426] on div "26" at bounding box center [434, 426] width 26 height 26
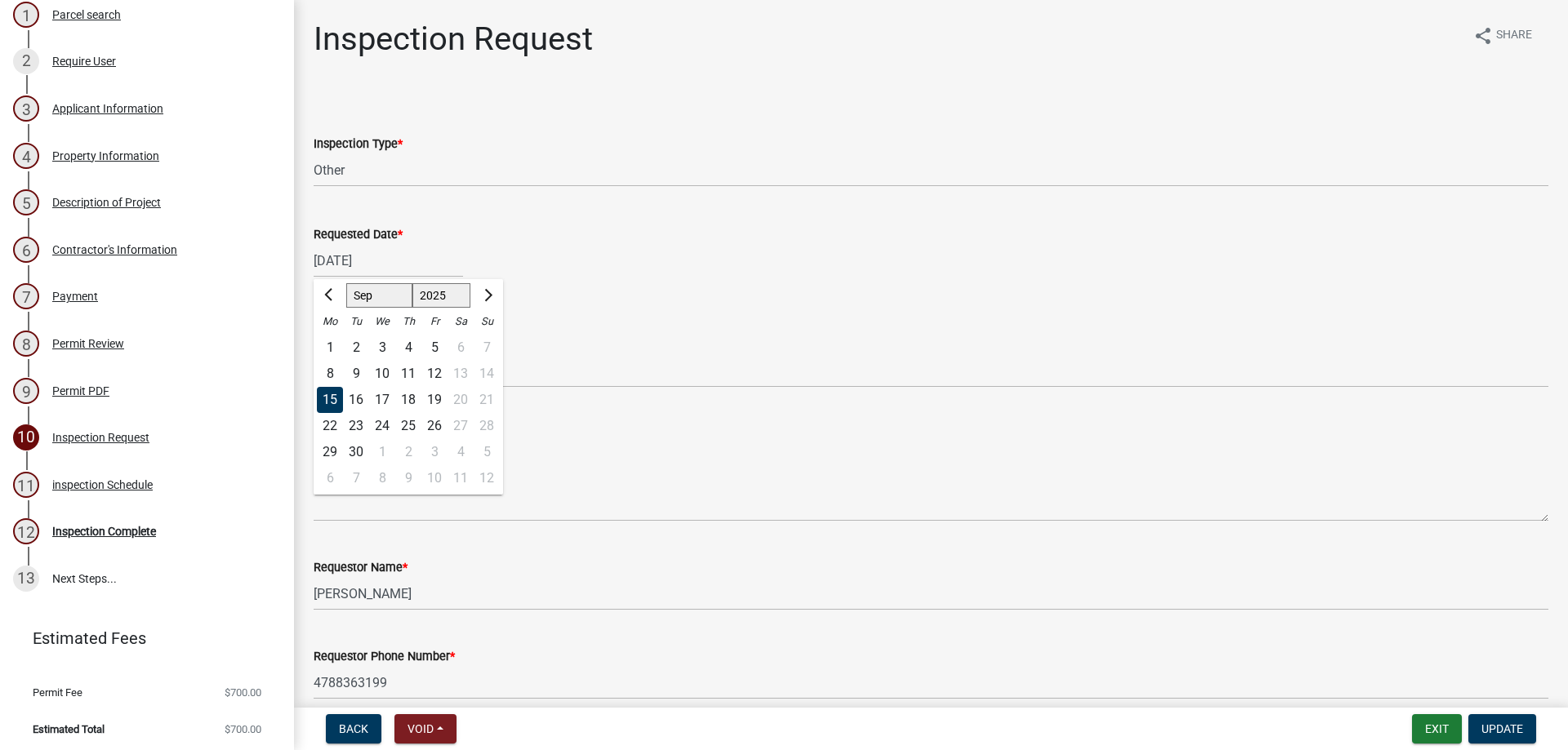
type input "[DATE]"
click at [363, 371] on select "Select Item... AM PM" at bounding box center [930, 371] width 1234 height 33
click at [314, 355] on select "Select Item... AM PM" at bounding box center [930, 371] width 1234 height 33
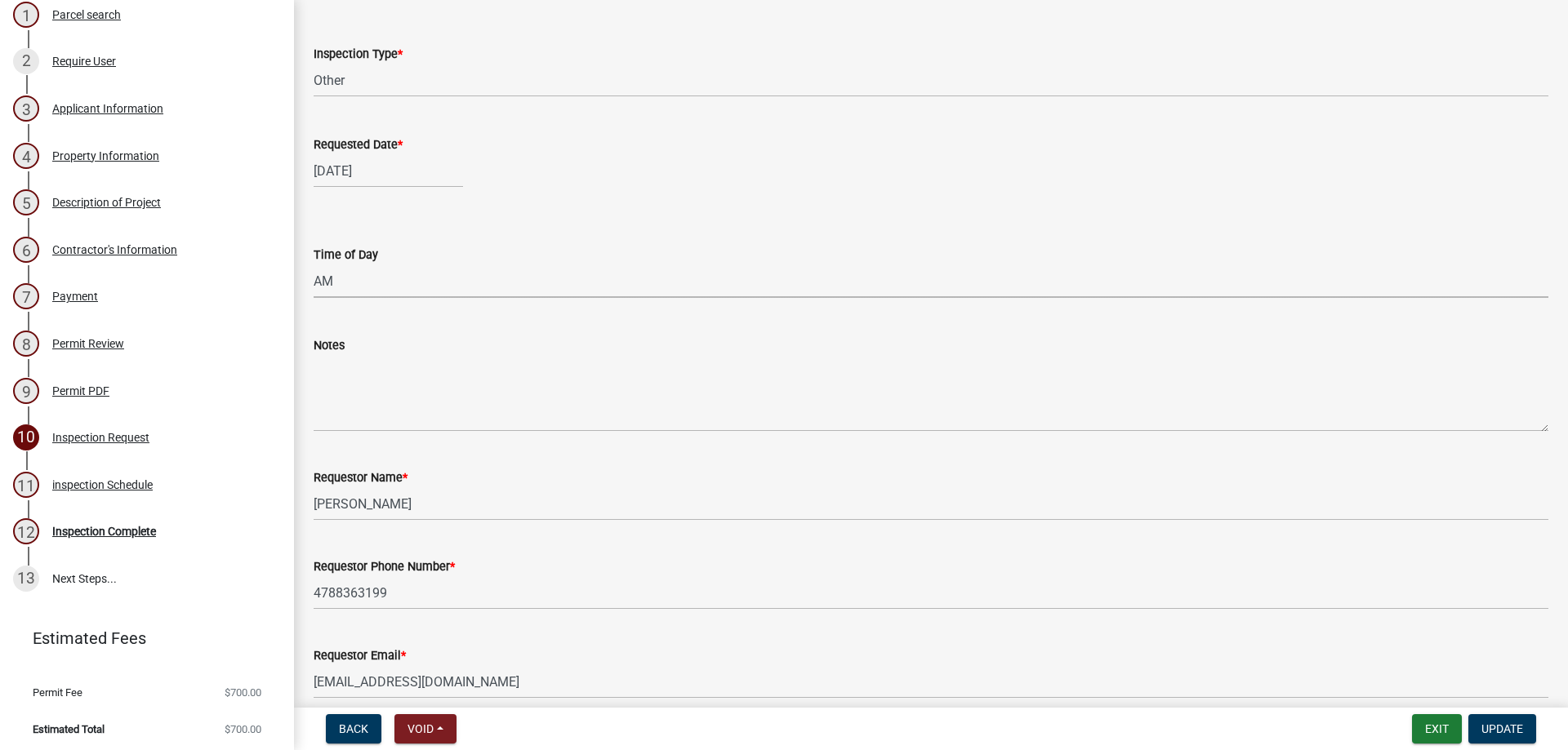
scroll to position [163, 0]
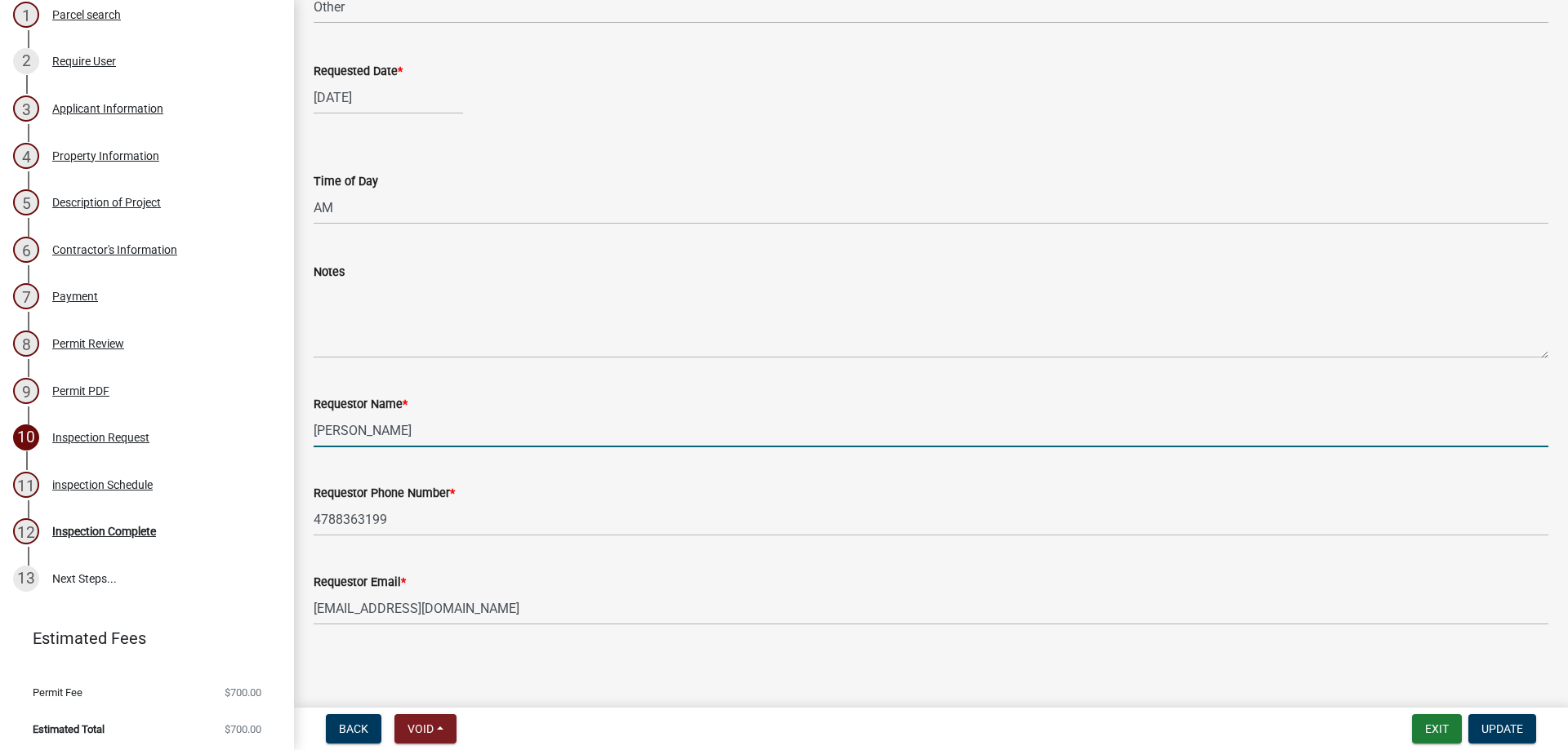
click at [395, 441] on input "[PERSON_NAME]" at bounding box center [930, 430] width 1234 height 33
drag, startPoint x: 395, startPoint y: 433, endPoint x: 257, endPoint y: 433, distance: 138.0
click at [257, 433] on div "Other Permit Types 2025&-Other-24 Edit View Summary Notes Show emails 1 Parcel …" at bounding box center [784, 375] width 1568 height 750
type input "[PERSON_NAME]"
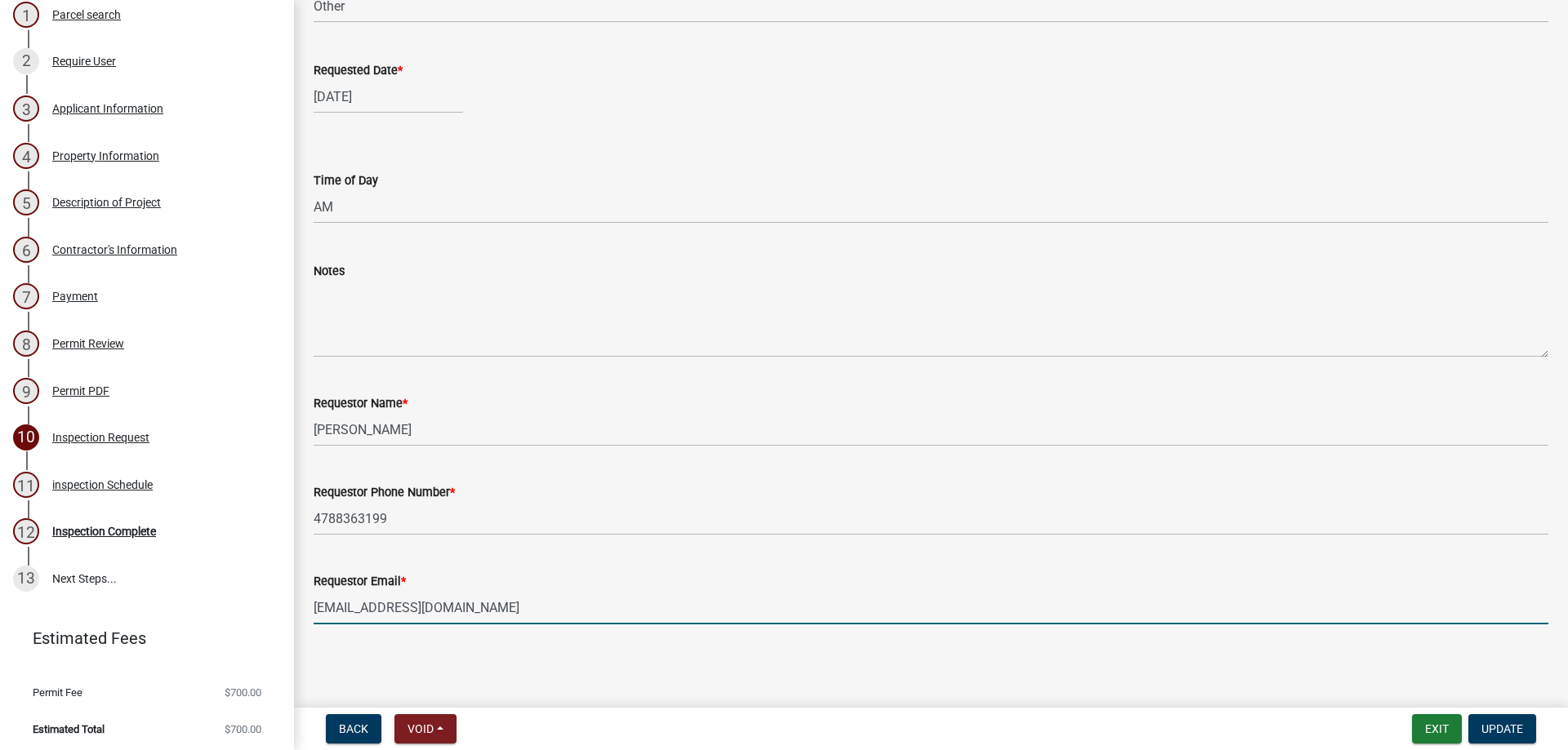
drag, startPoint x: 441, startPoint y: 611, endPoint x: 179, endPoint y: 600, distance: 262.2
click at [179, 600] on div "Other Permit Types 2025&-Other-24 Edit View Summary Notes Show emails 1 Parcel …" at bounding box center [784, 375] width 1568 height 750
type input "[PERSON_NAME][EMAIL_ADDRESS][DOMAIN_NAME]"
click at [1508, 733] on span "Update" at bounding box center [1502, 729] width 42 height 13
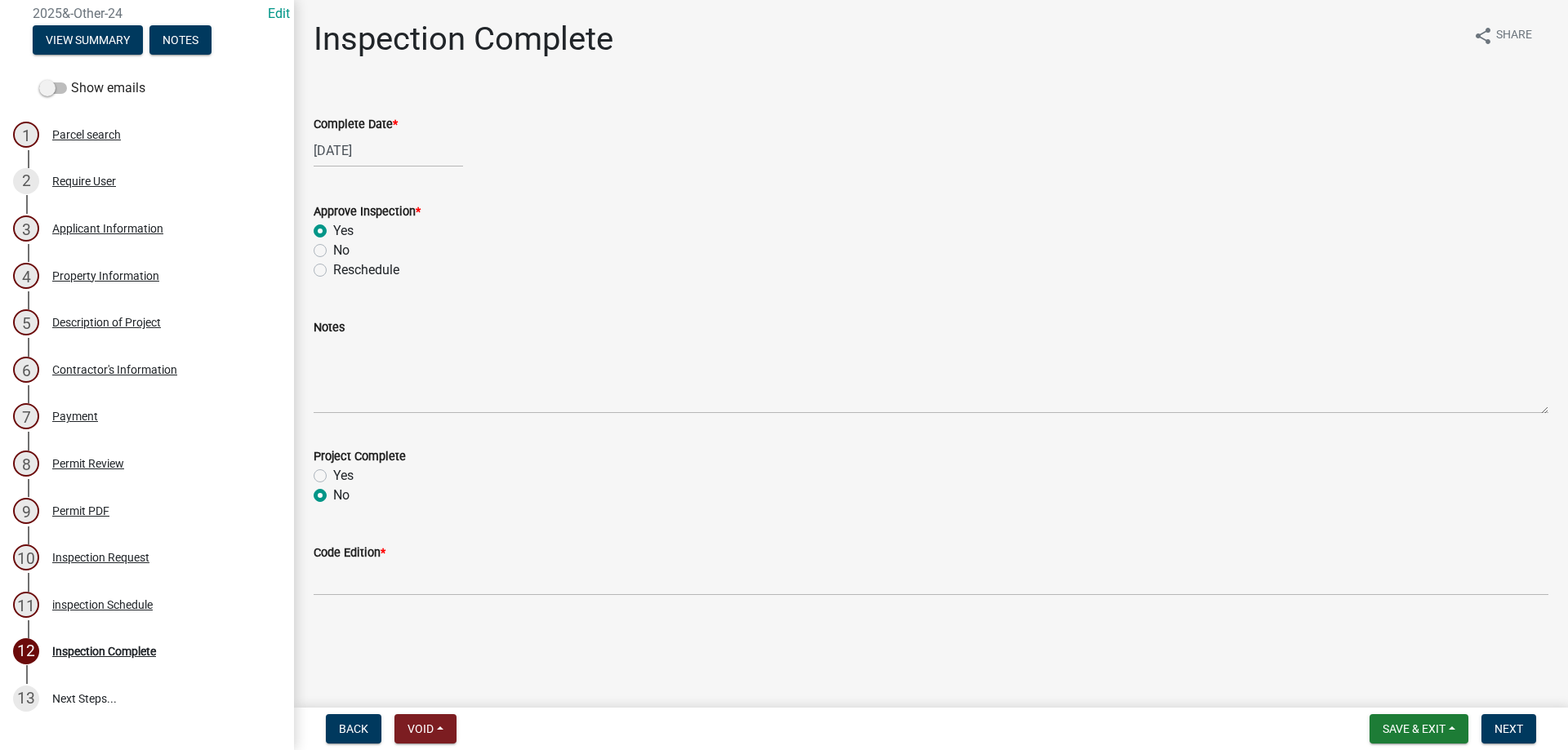
scroll to position [16, 0]
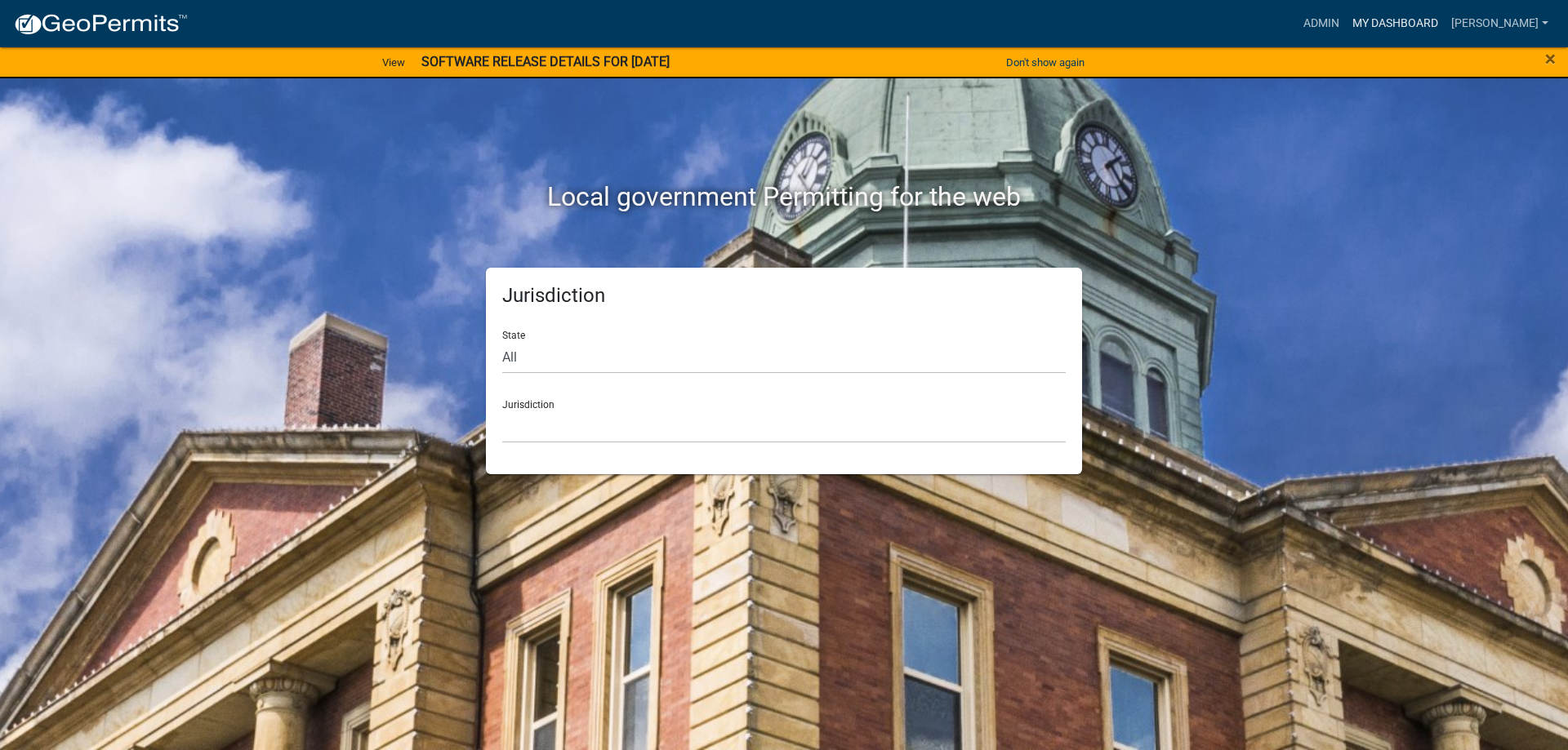
click at [1410, 24] on link "My Dashboard" at bounding box center [1395, 24] width 99 height 31
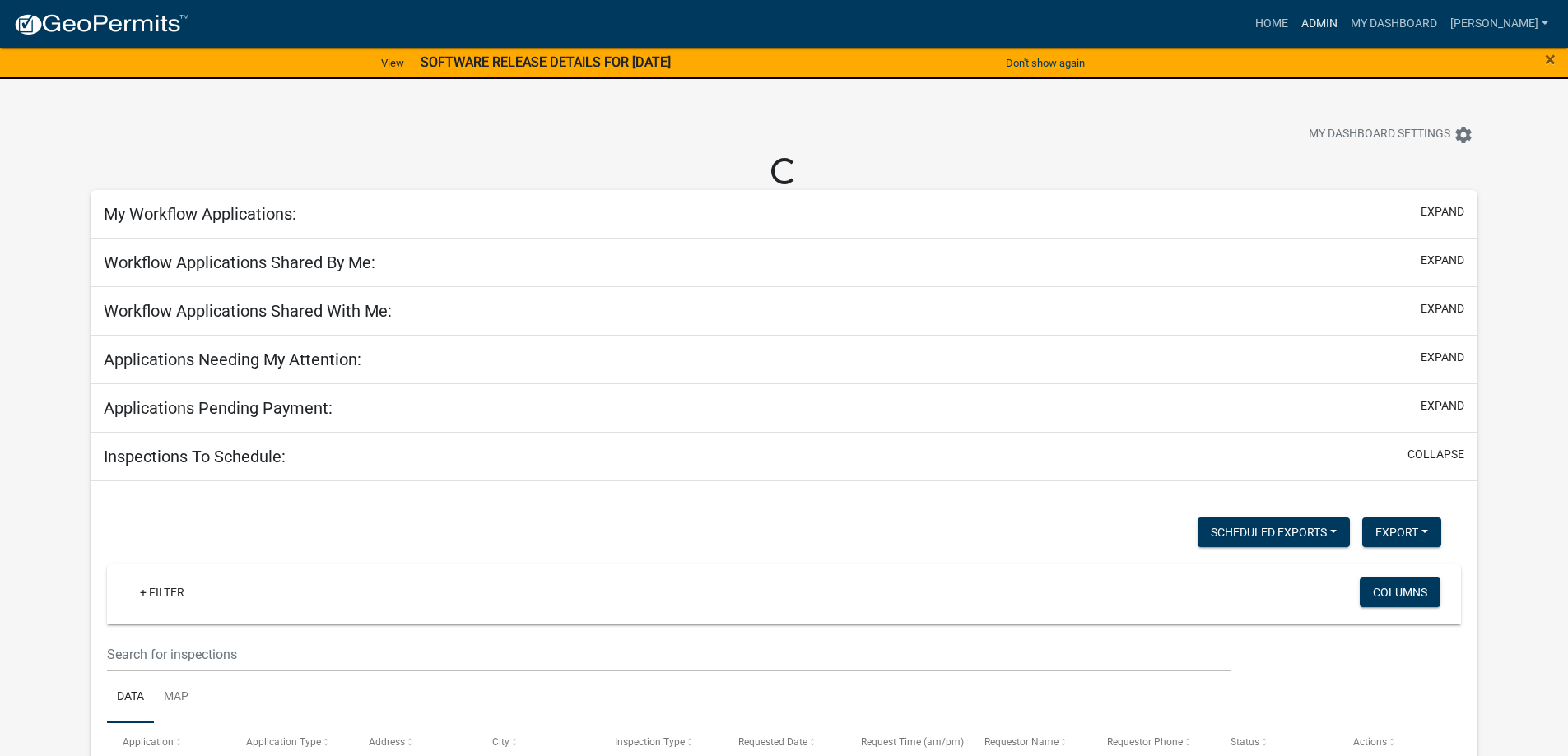
click at [1331, 16] on link "Admin" at bounding box center [1319, 24] width 49 height 32
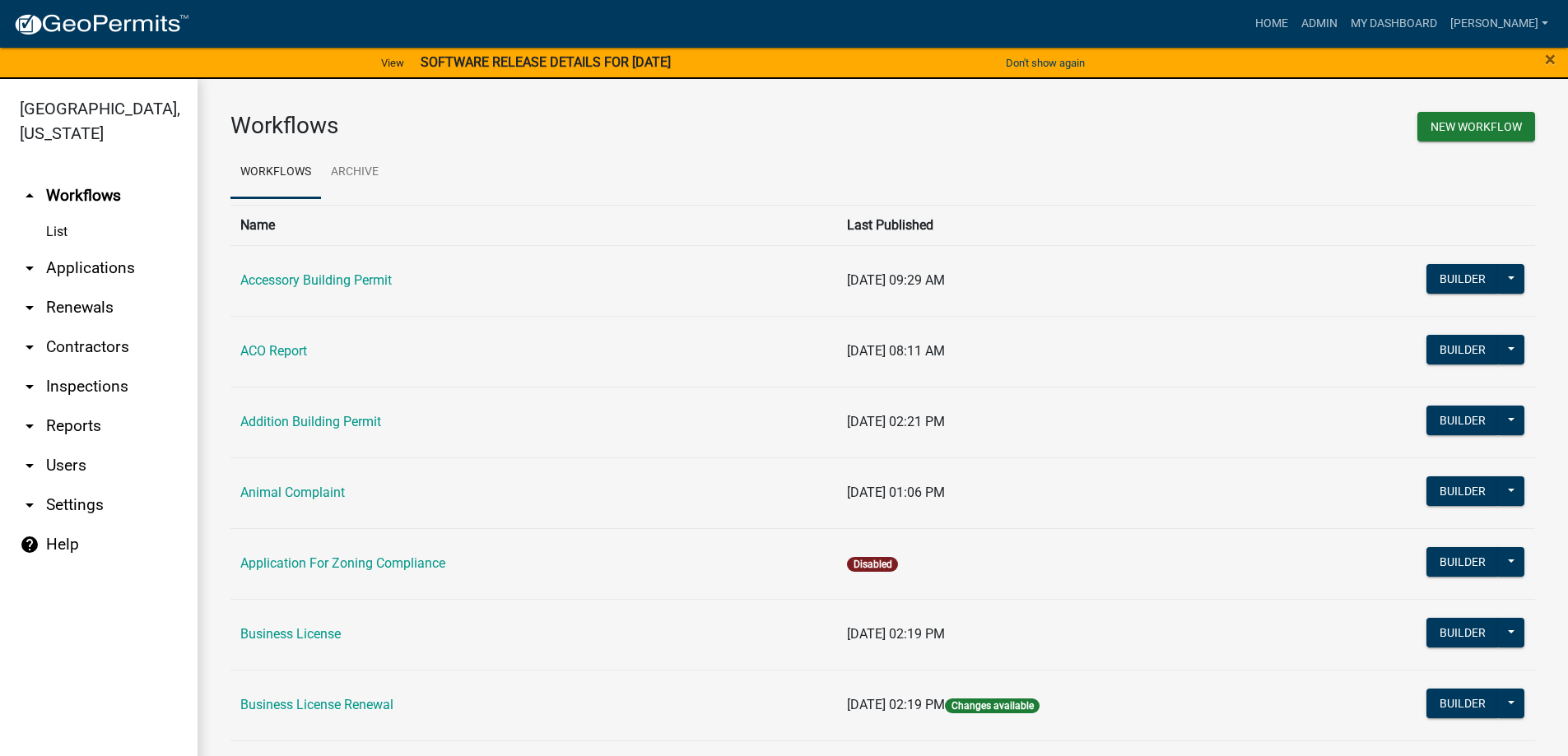
click at [103, 377] on link "arrow_drop_down Inspections" at bounding box center [99, 386] width 198 height 39
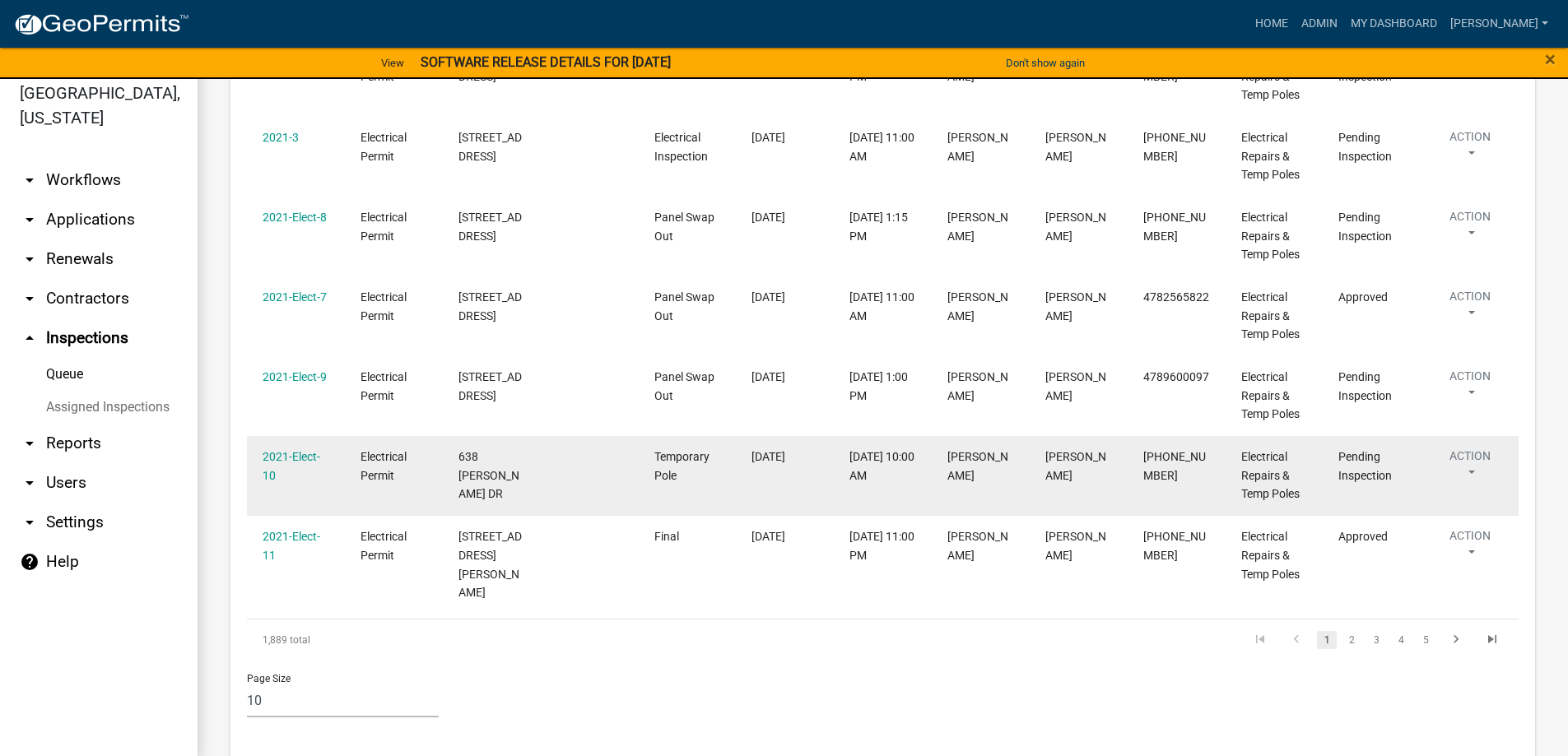
scroll to position [20, 0]
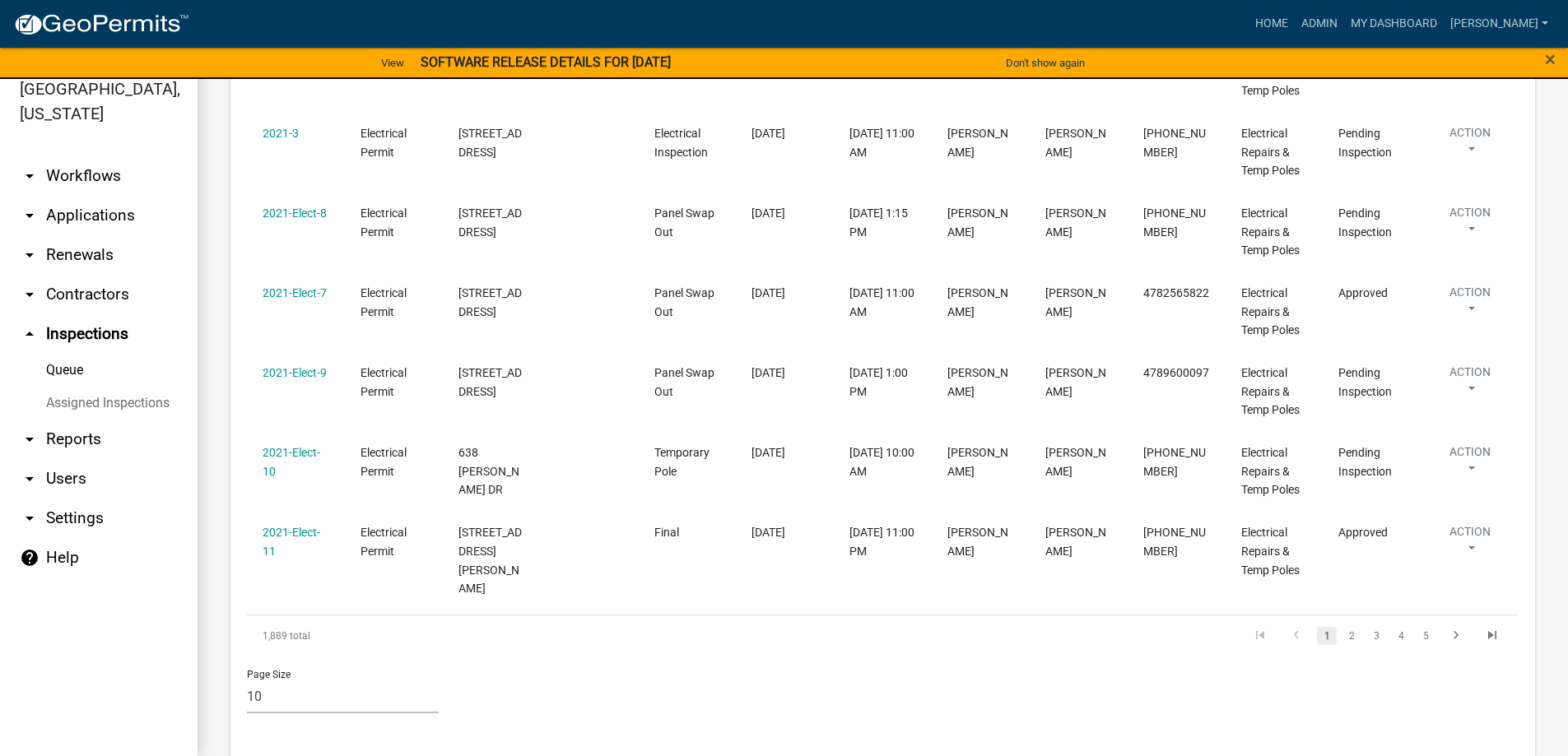
click at [143, 401] on link "Assigned Inspections" at bounding box center [99, 403] width 198 height 33
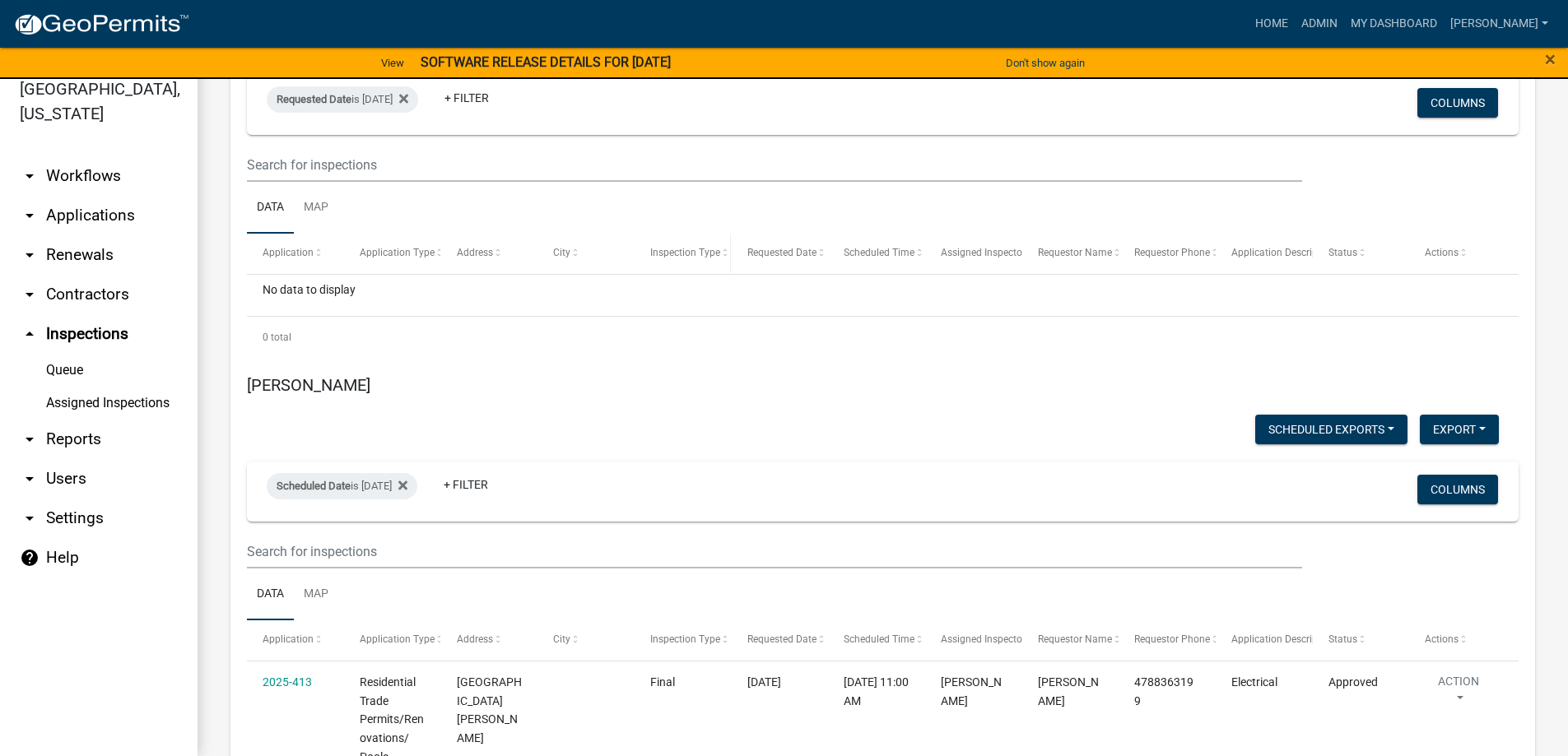
scroll to position [741, 0]
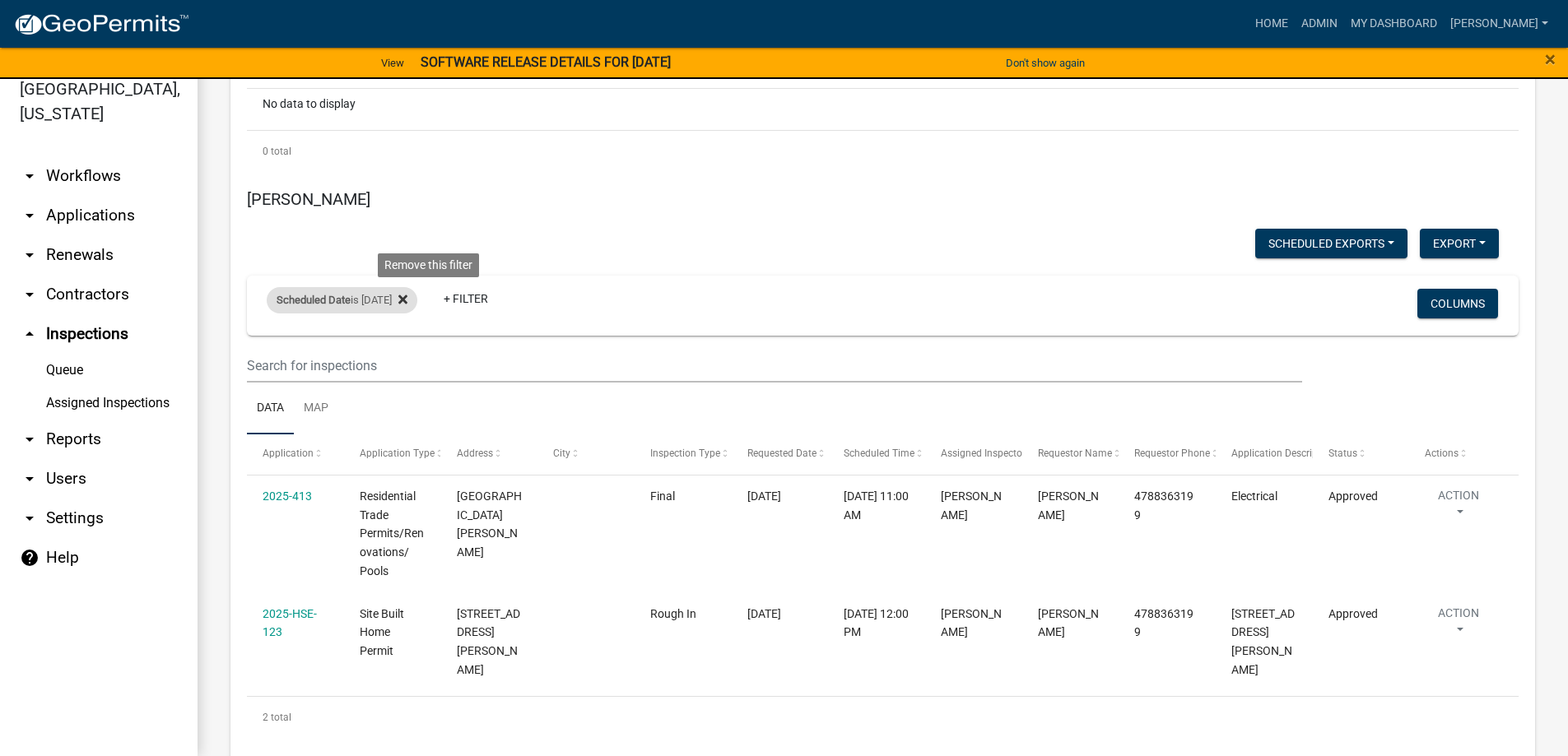
click at [407, 303] on icon at bounding box center [403, 300] width 9 height 9
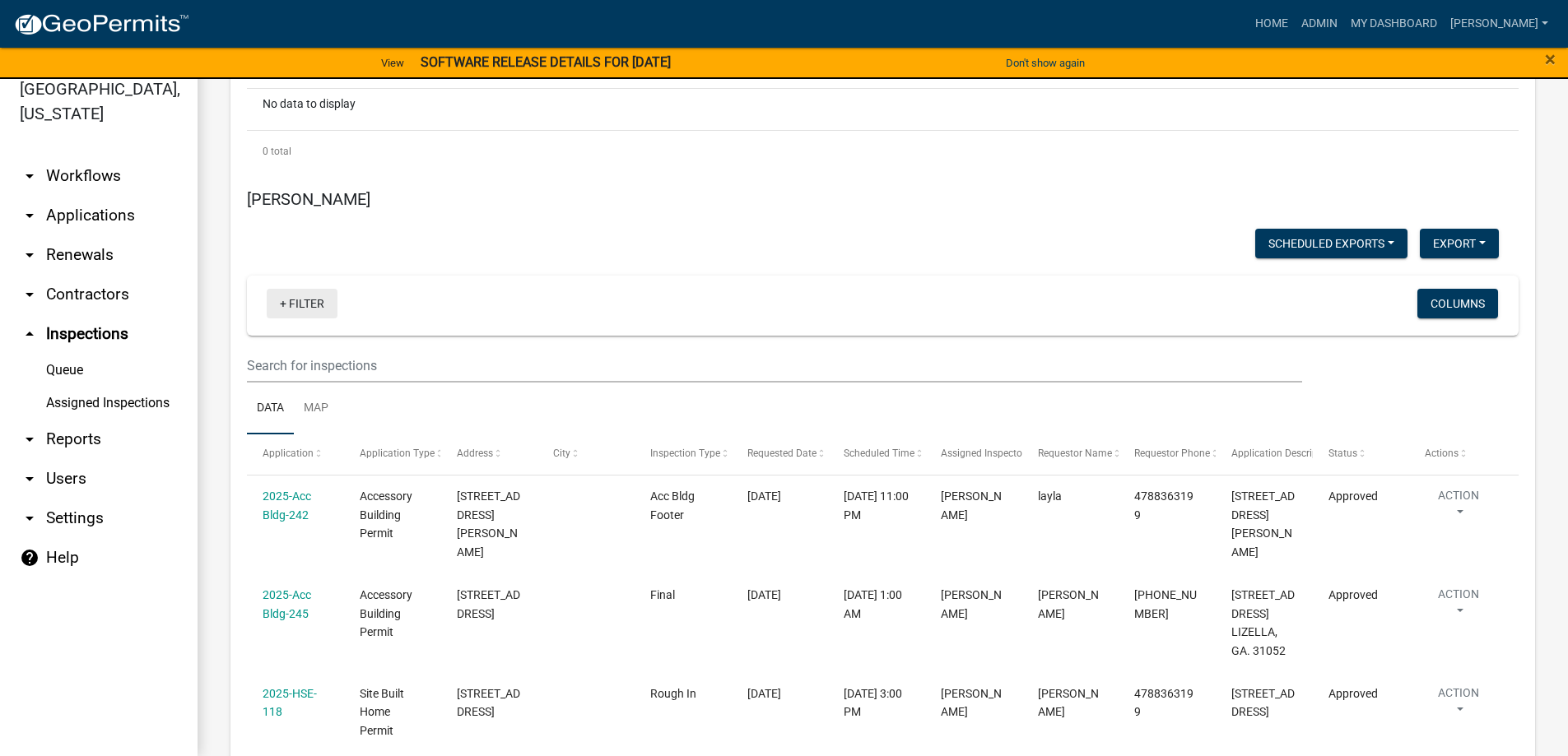
click at [317, 307] on link "+ Filter" at bounding box center [303, 304] width 71 height 30
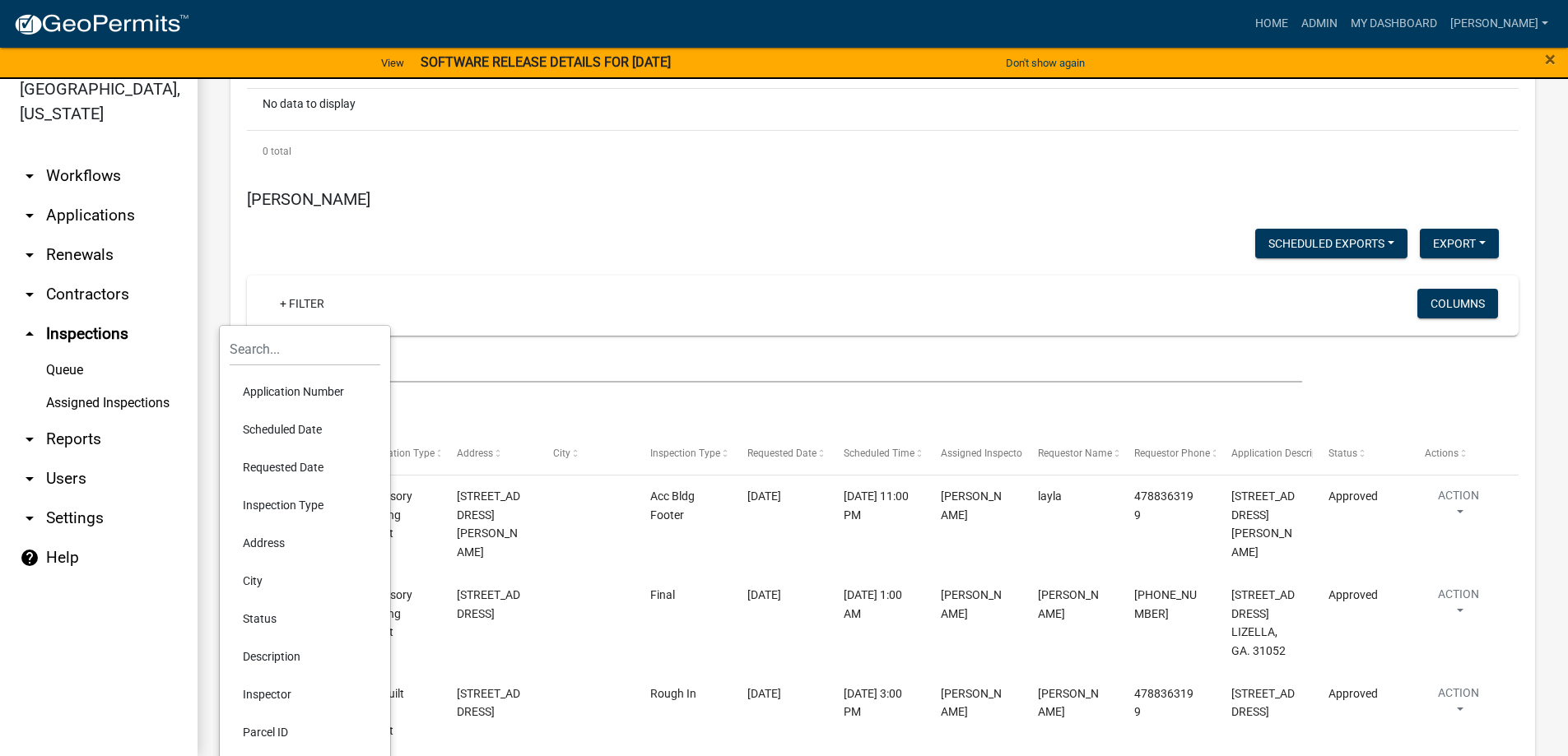
click at [287, 469] on li "Requested Date" at bounding box center [305, 467] width 151 height 37
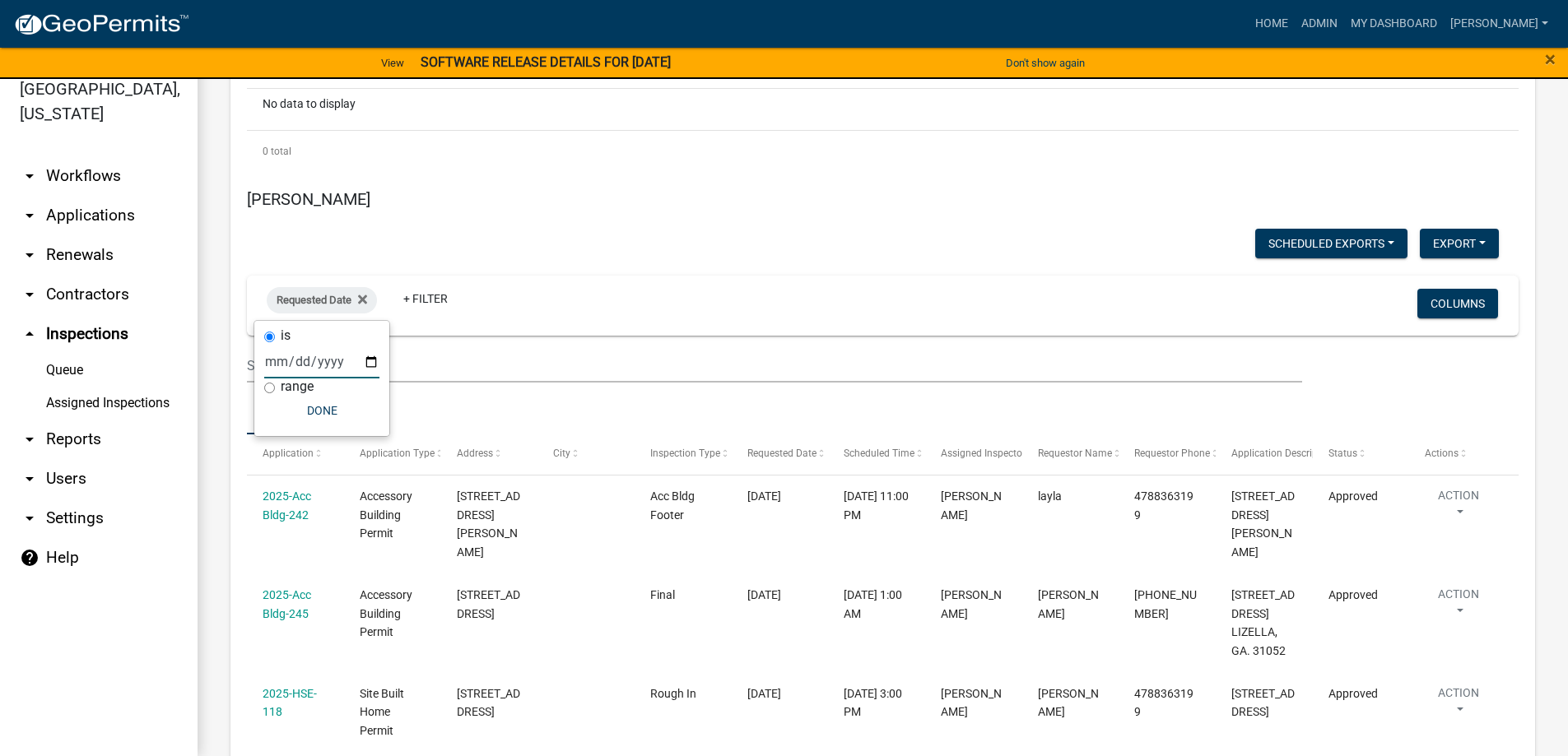
click at [372, 363] on input "date" at bounding box center [322, 361] width 115 height 34
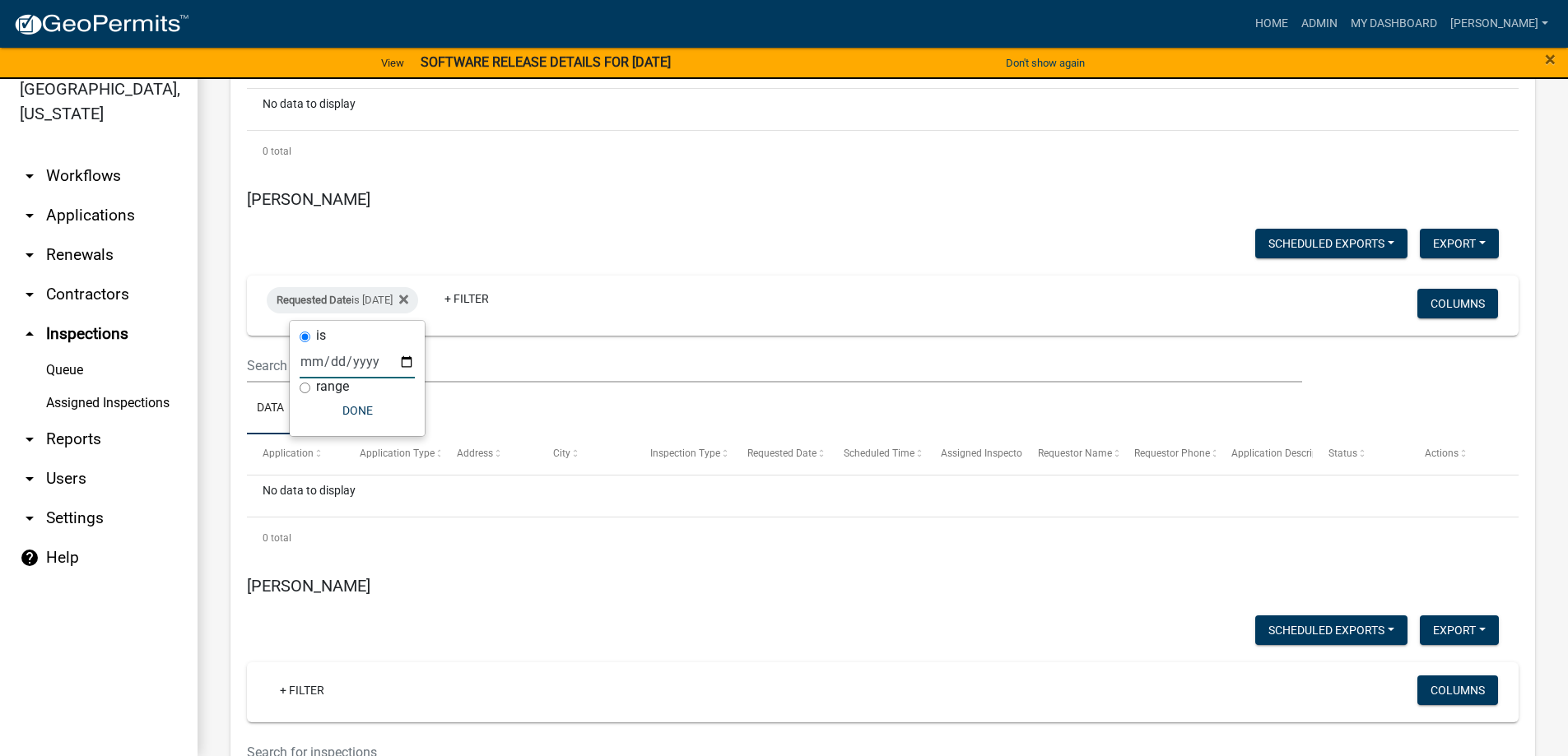
click at [405, 360] on input "2025-09-25" at bounding box center [357, 361] width 115 height 34
type input "2025-09-26"
click at [653, 253] on div "Scheduled Exports + Create New Export Excel Format (.xlsx) CSV Format (.csv)" at bounding box center [872, 245] width 1277 height 34
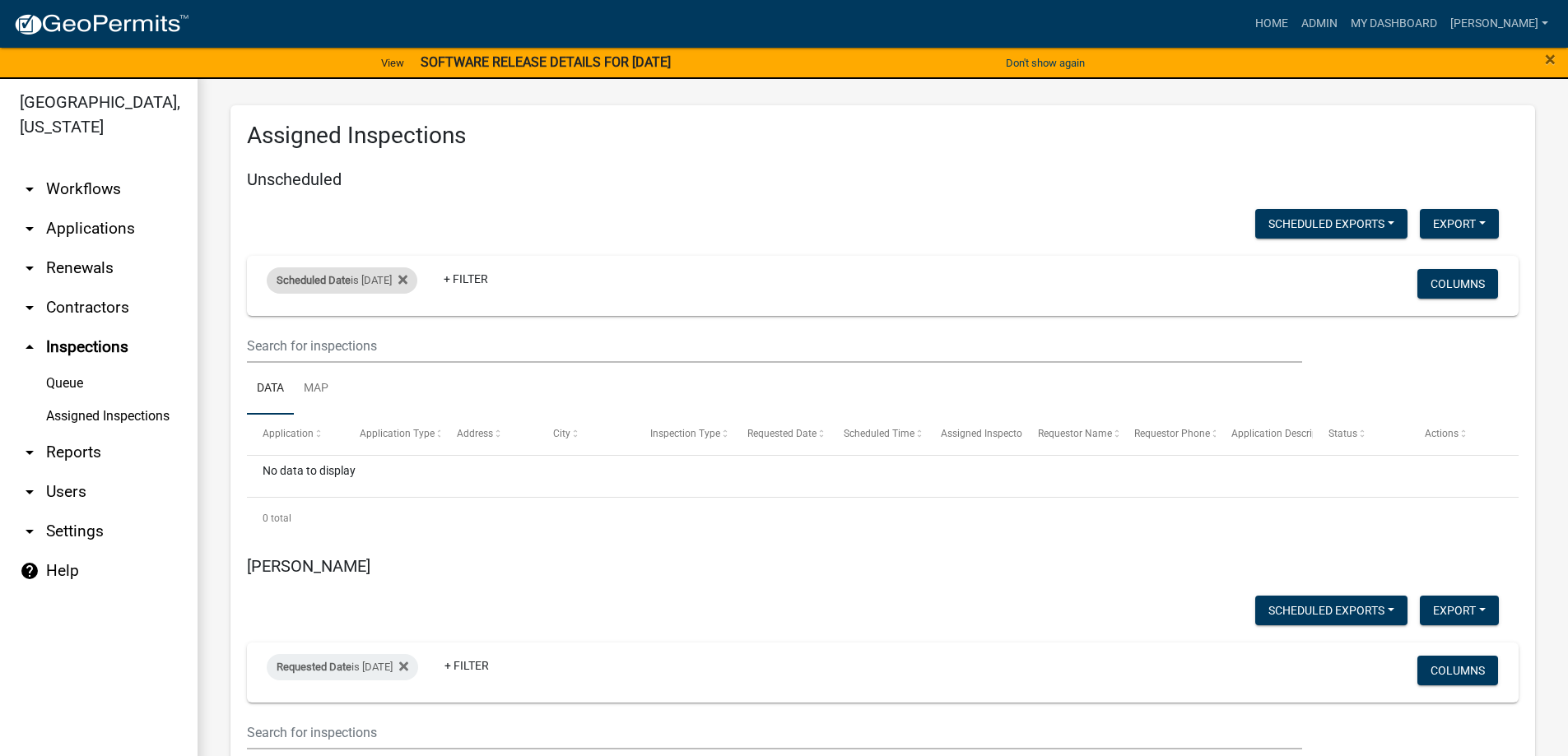
scroll to position [0, 0]
